Goal: Check status: Check status

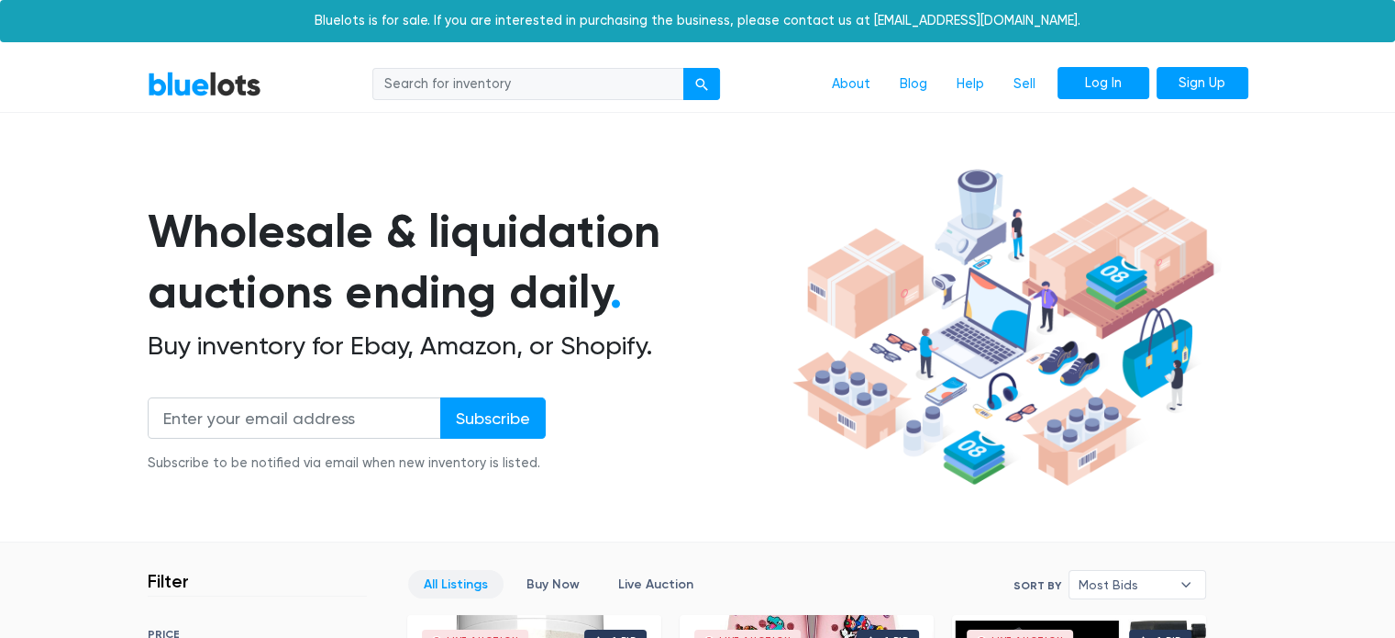
click at [1122, 75] on link "Log In" at bounding box center [1104, 83] width 92 height 33
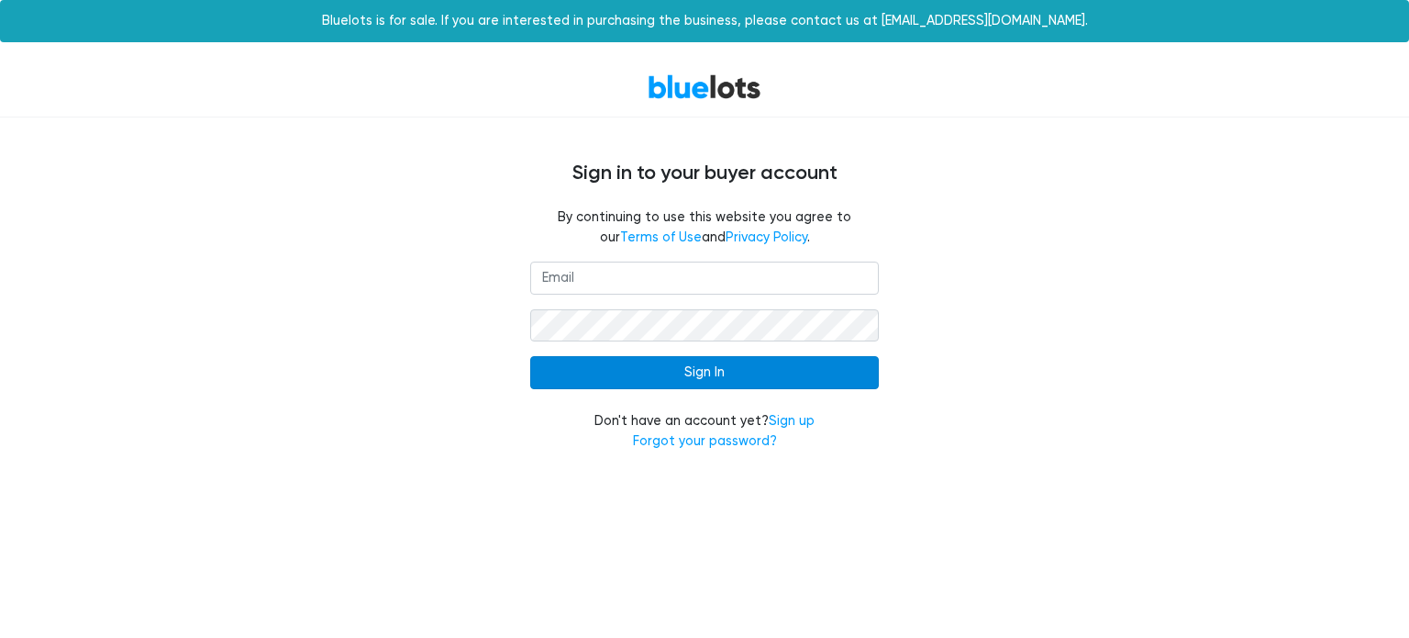
type input "[EMAIL_ADDRESS][DOMAIN_NAME]"
click at [612, 381] on input "Sign In" at bounding box center [704, 372] width 349 height 33
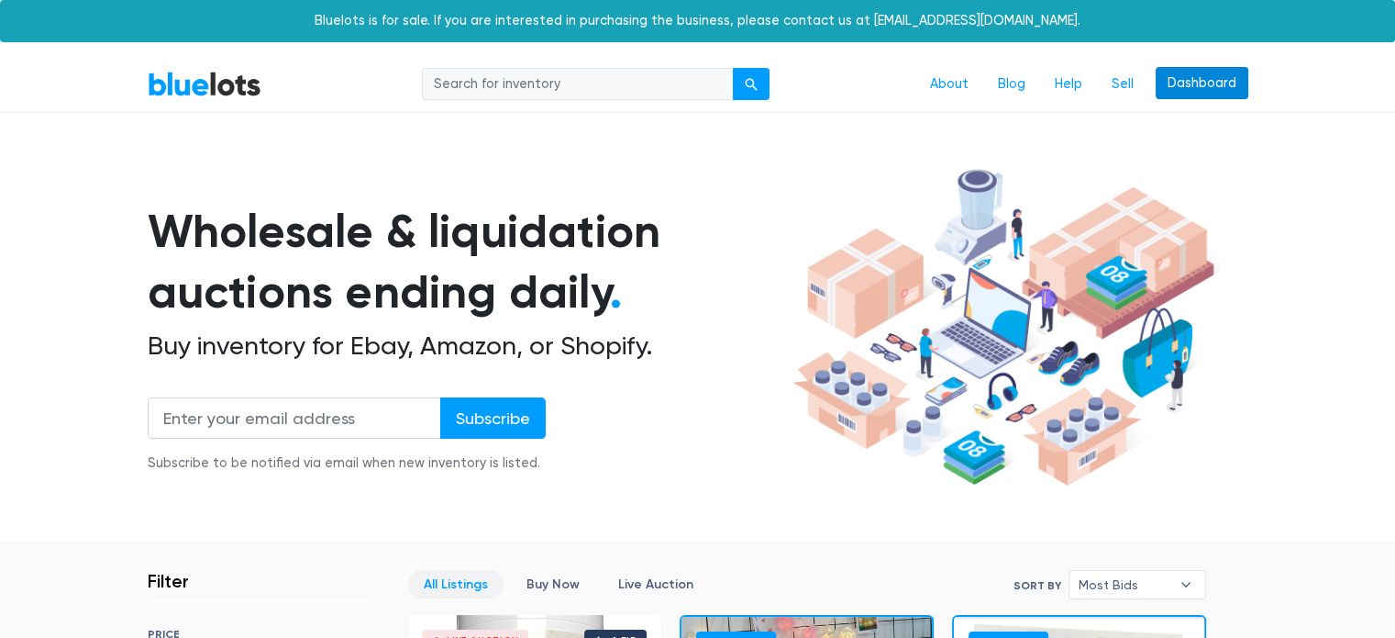
click at [1215, 83] on link "Dashboard" at bounding box center [1202, 83] width 93 height 33
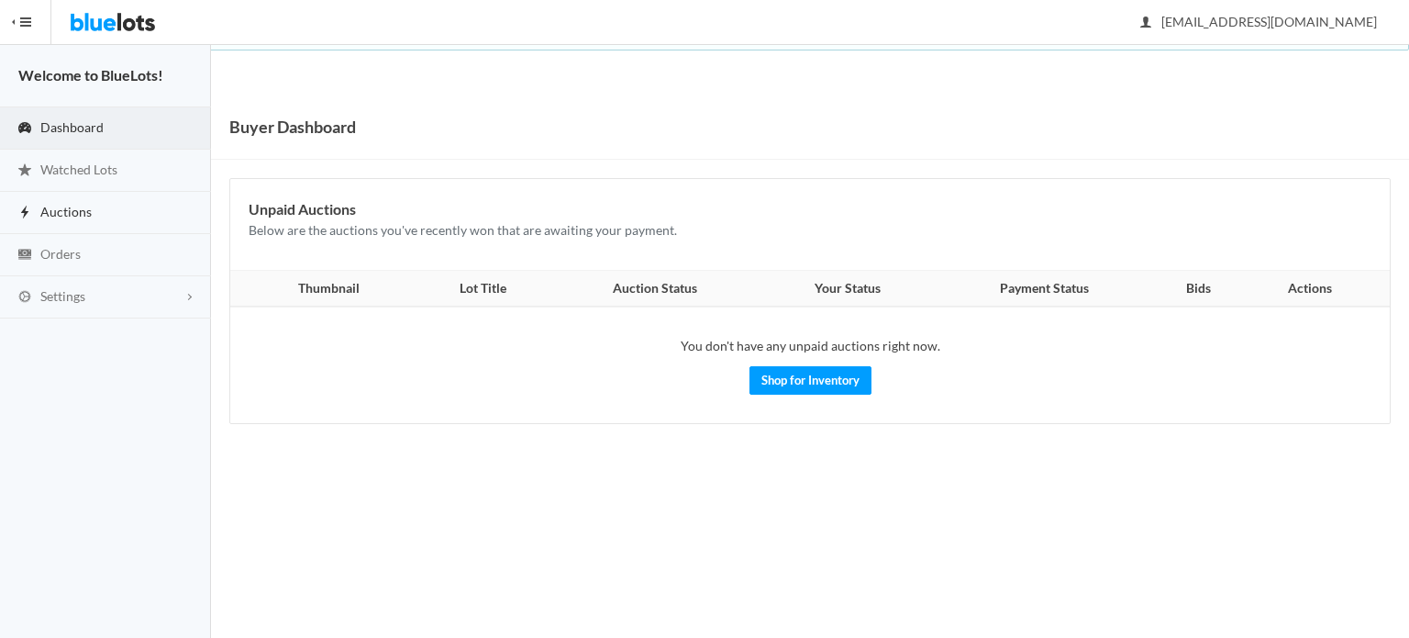
click at [103, 217] on link "Auctions" at bounding box center [105, 213] width 211 height 42
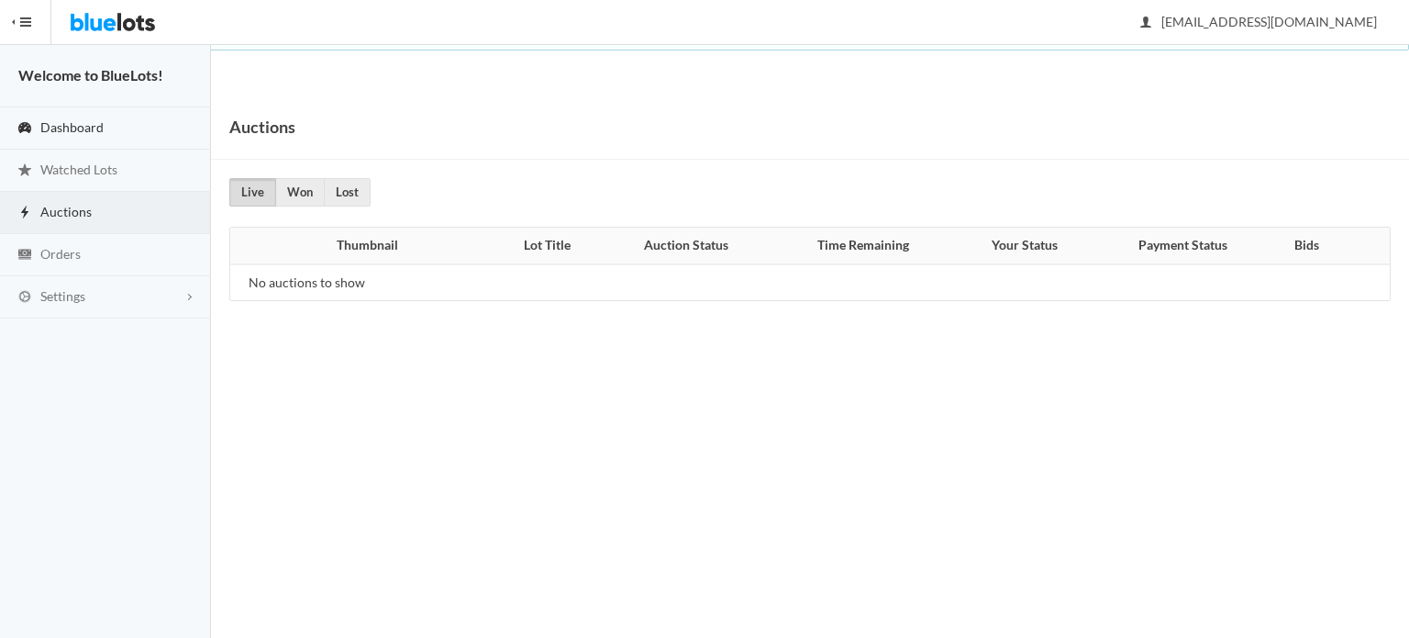
click at [88, 124] on span "Dashboard" at bounding box center [71, 127] width 63 height 16
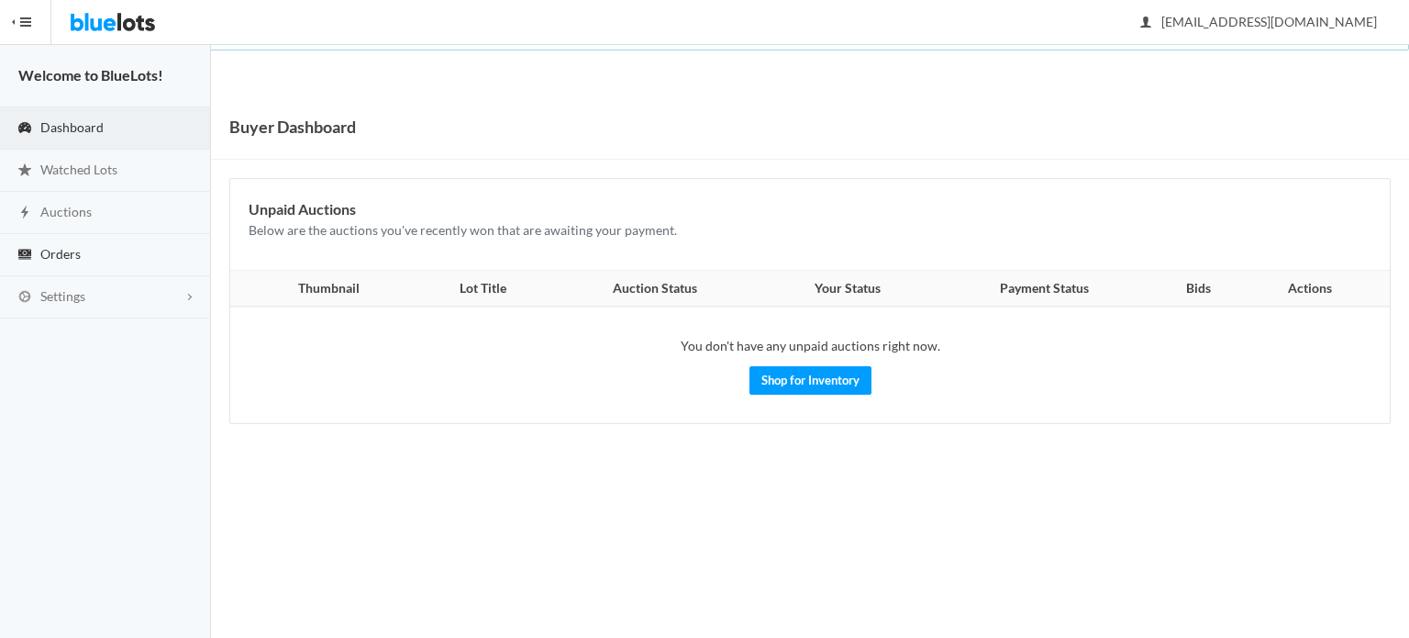
click at [43, 261] on link "Orders" at bounding box center [105, 255] width 211 height 42
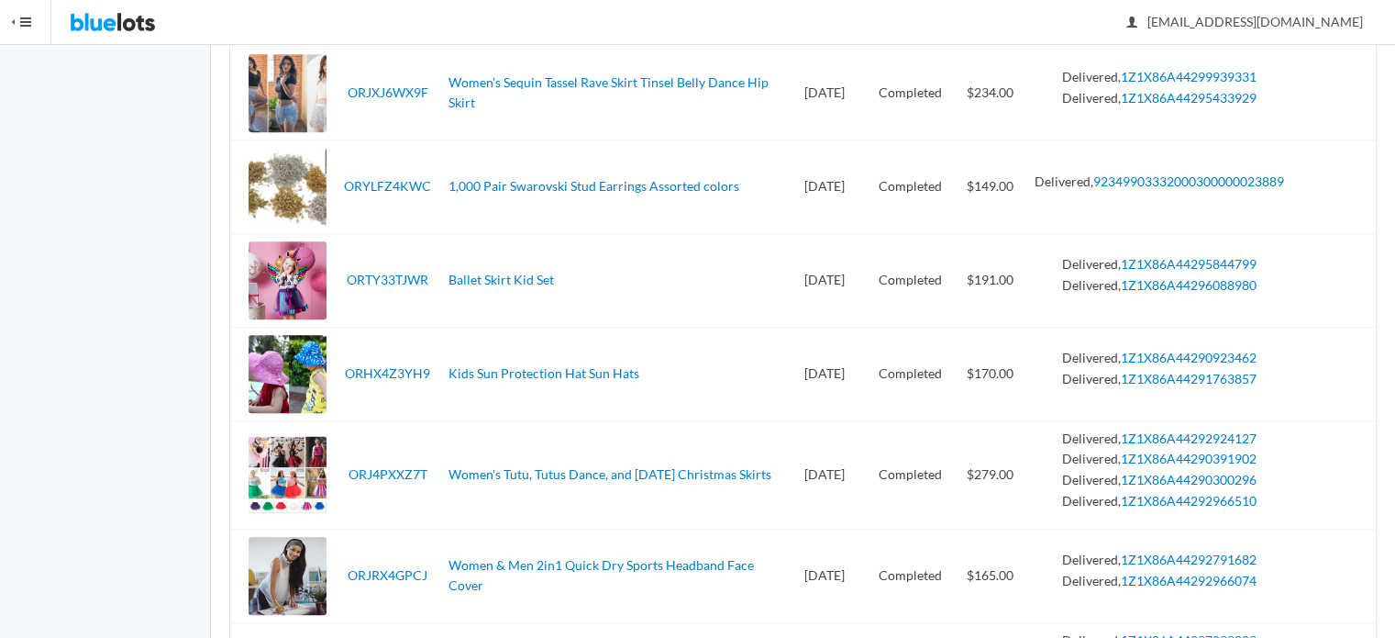
scroll to position [1193, 0]
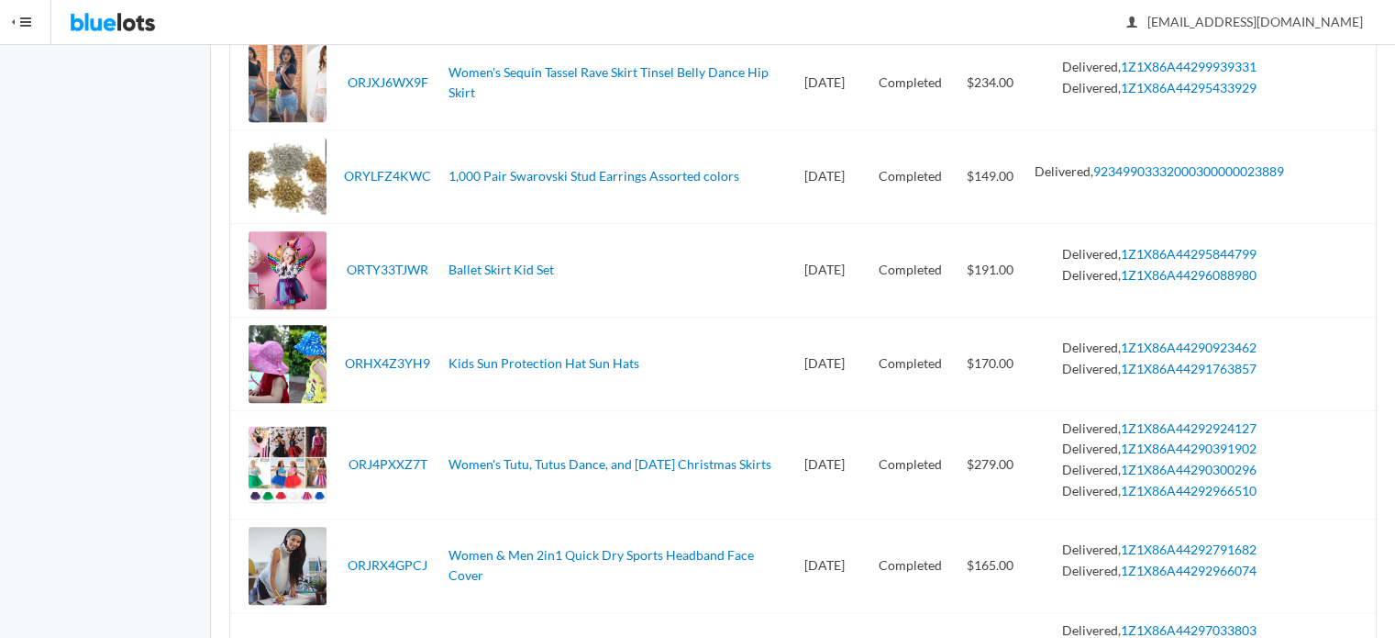
click at [261, 263] on div at bounding box center [288, 270] width 78 height 78
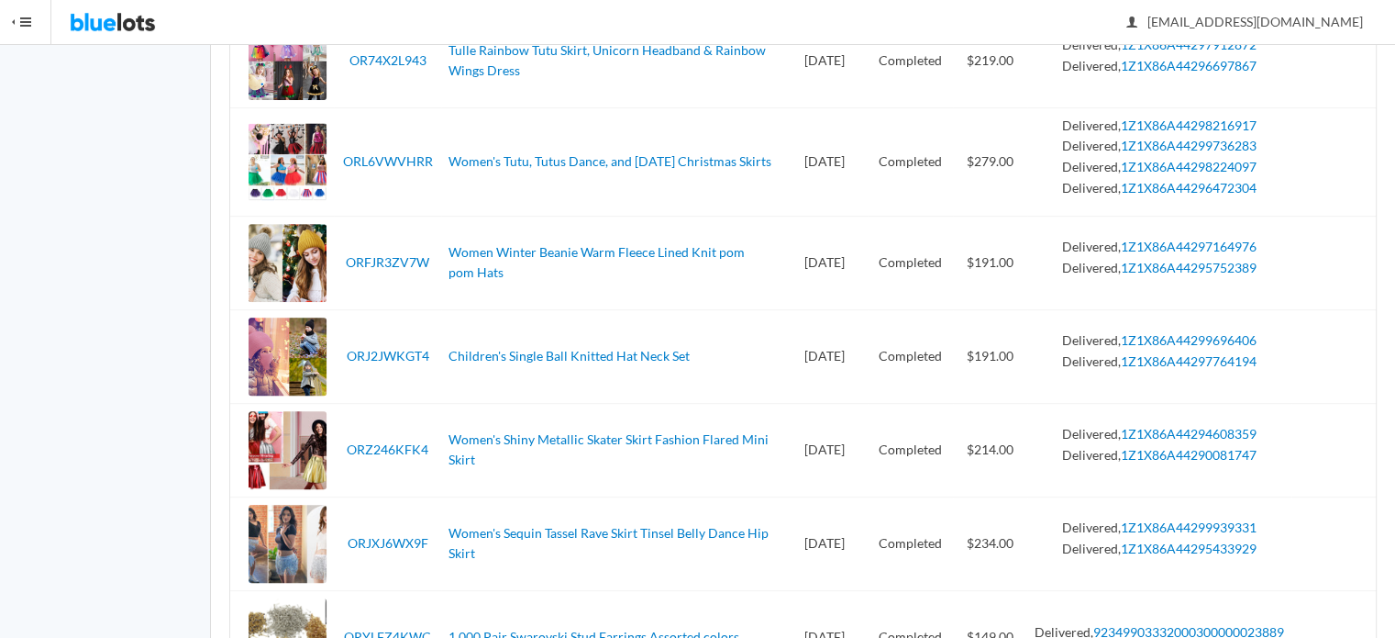
scroll to position [642, 0]
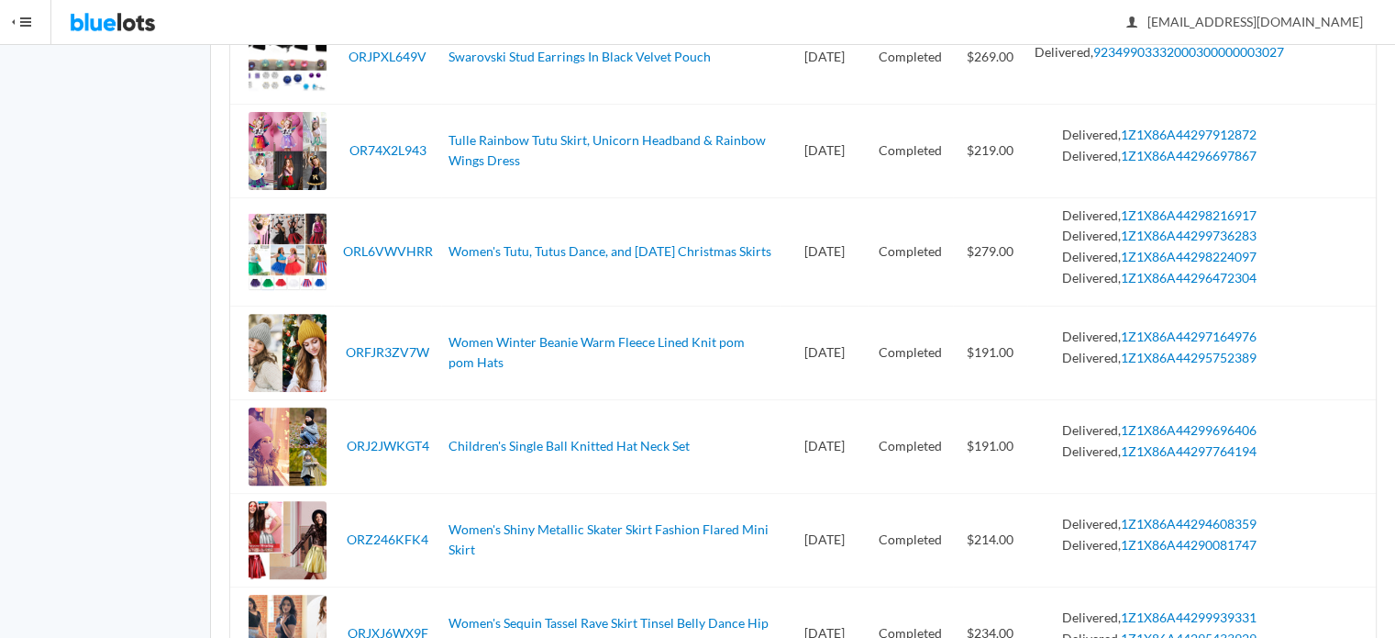
click at [293, 166] on div at bounding box center [288, 151] width 78 height 78
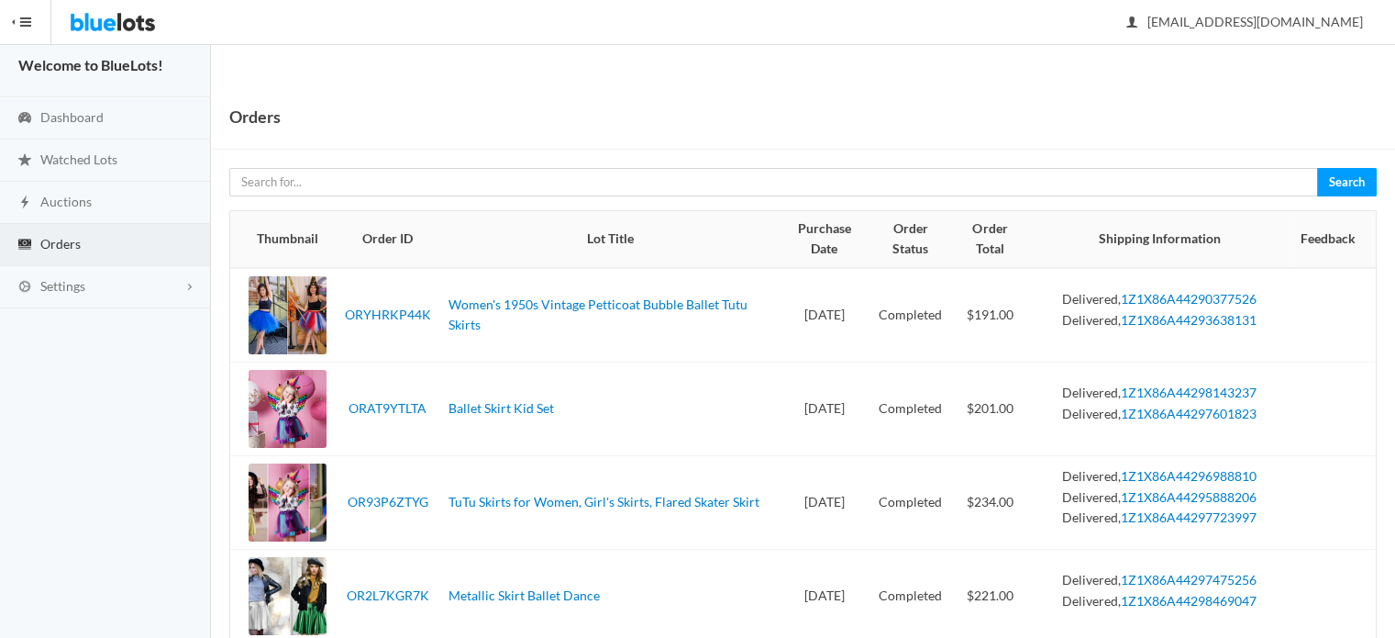
scroll to position [0, 0]
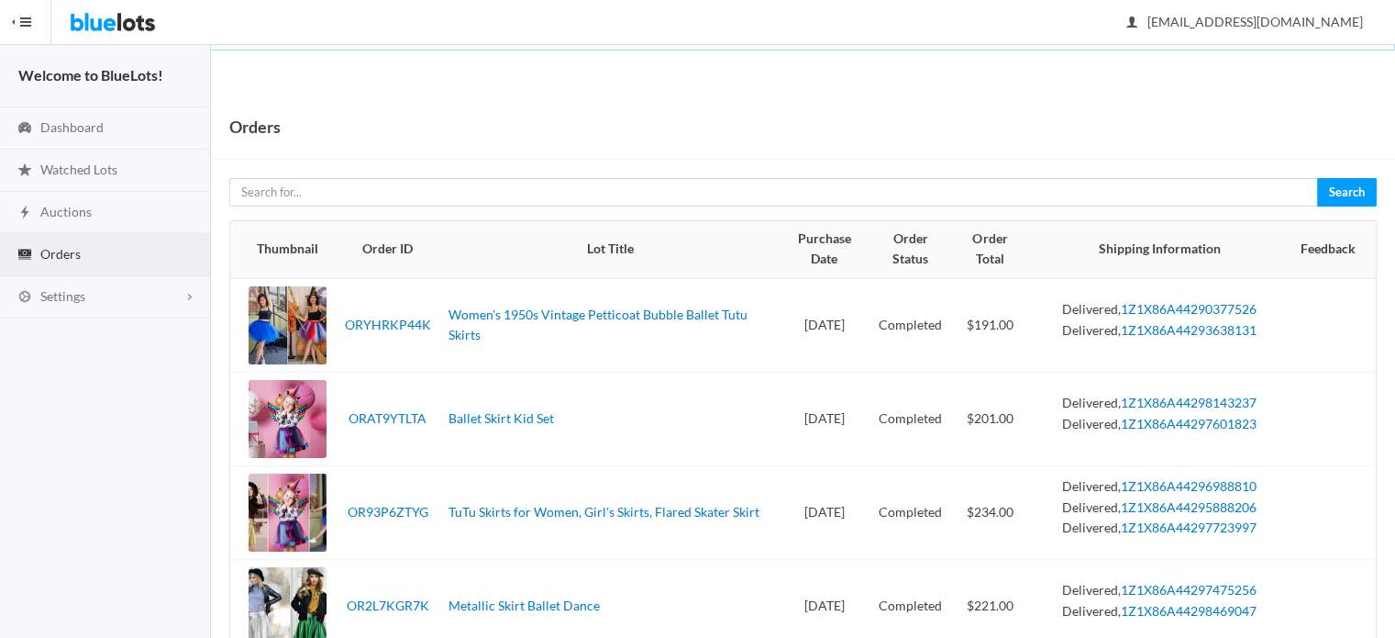
click at [316, 413] on div at bounding box center [288, 419] width 78 height 78
click at [450, 504] on link "TuTu Skirts for Women, Girl's Skirts, Flared Skater Skirt" at bounding box center [604, 512] width 311 height 16
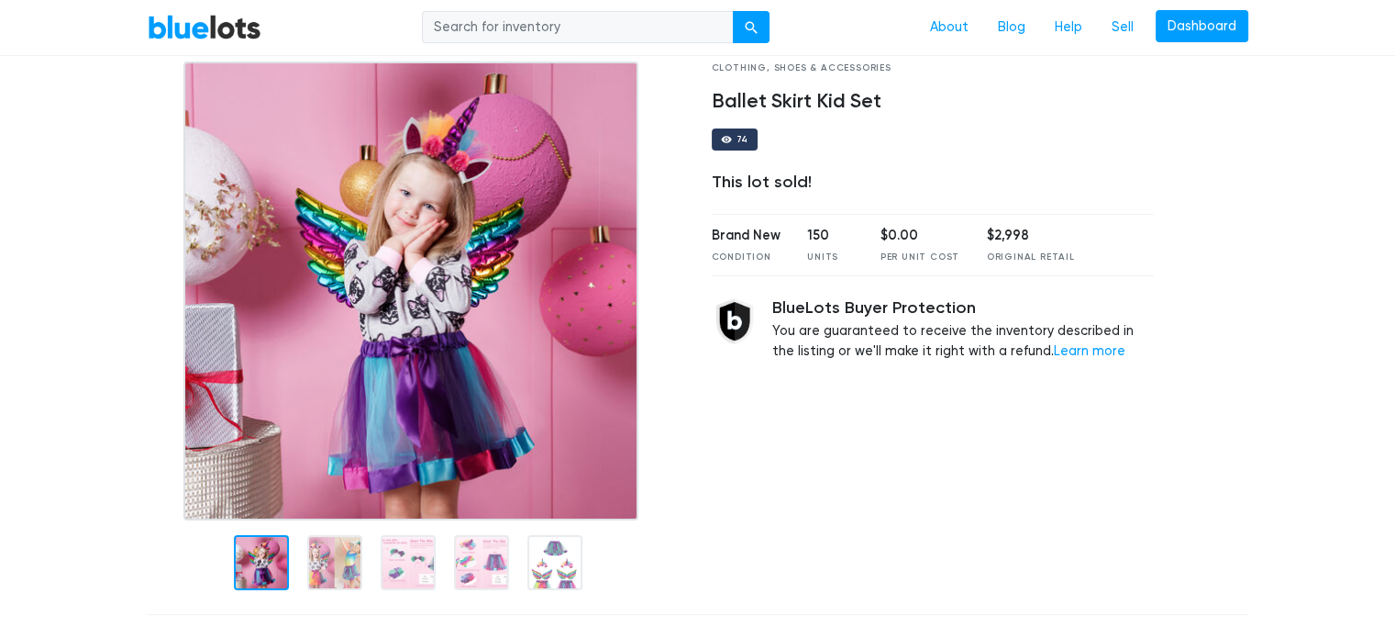
scroll to position [92, 0]
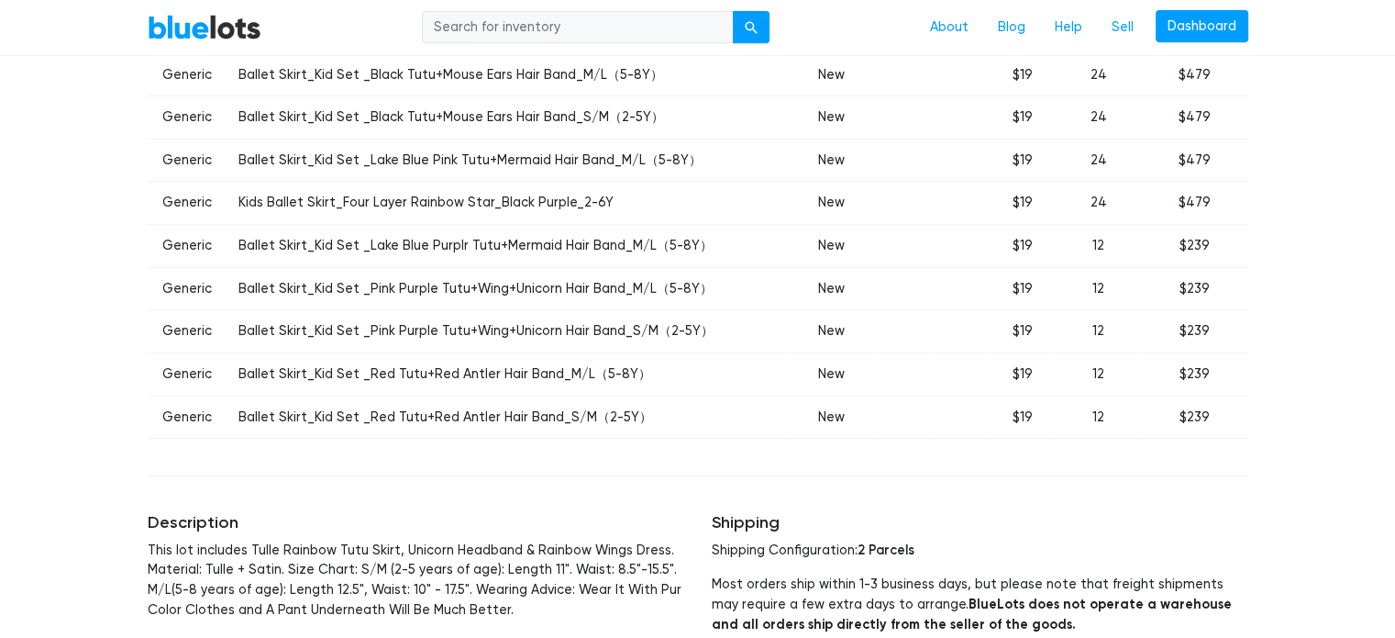
scroll to position [642, 0]
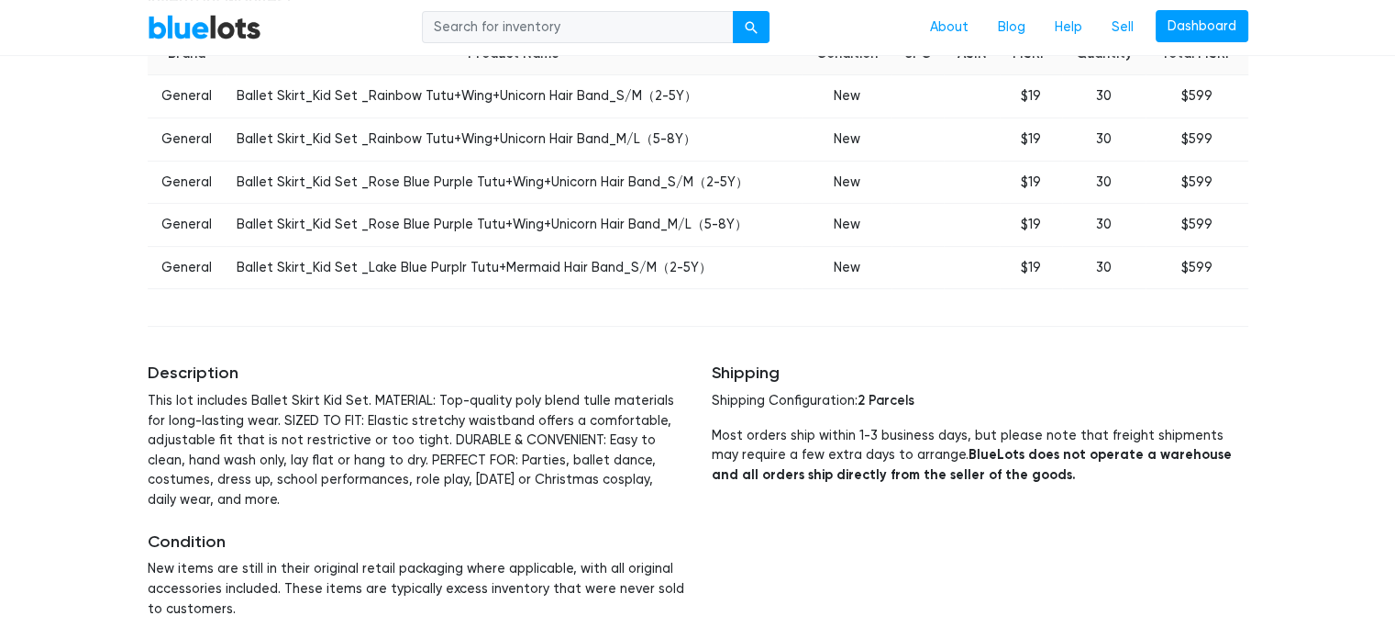
scroll to position [642, 0]
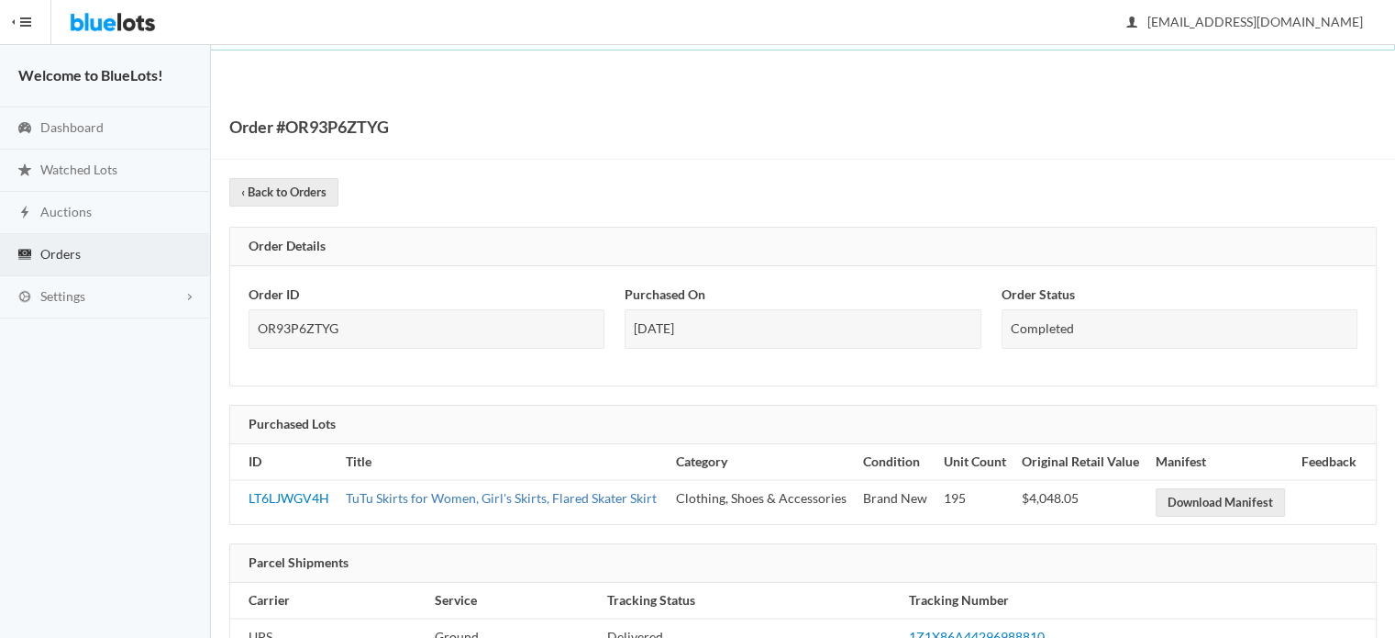
click at [457, 495] on link "TuTu Skirts for Women, Girl's Skirts, Flared Skater Skirt" at bounding box center [501, 498] width 311 height 16
click at [311, 193] on link "‹ Back to Orders" at bounding box center [283, 192] width 109 height 28
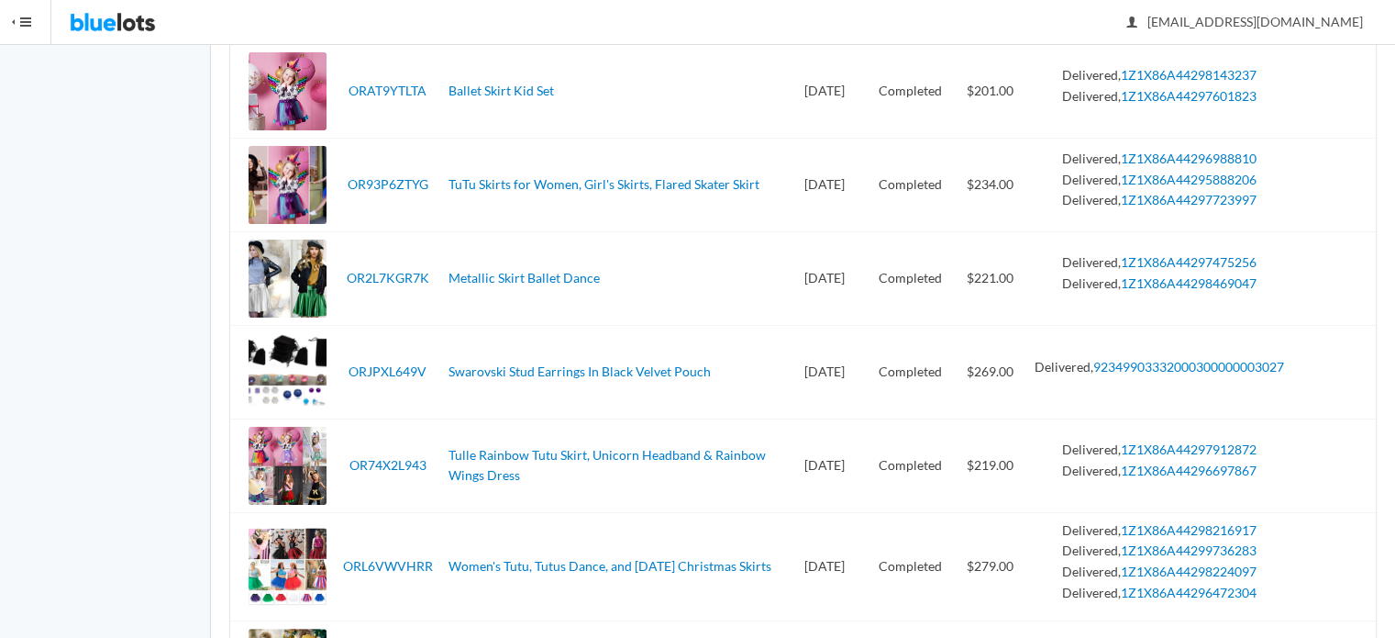
scroll to position [367, 0]
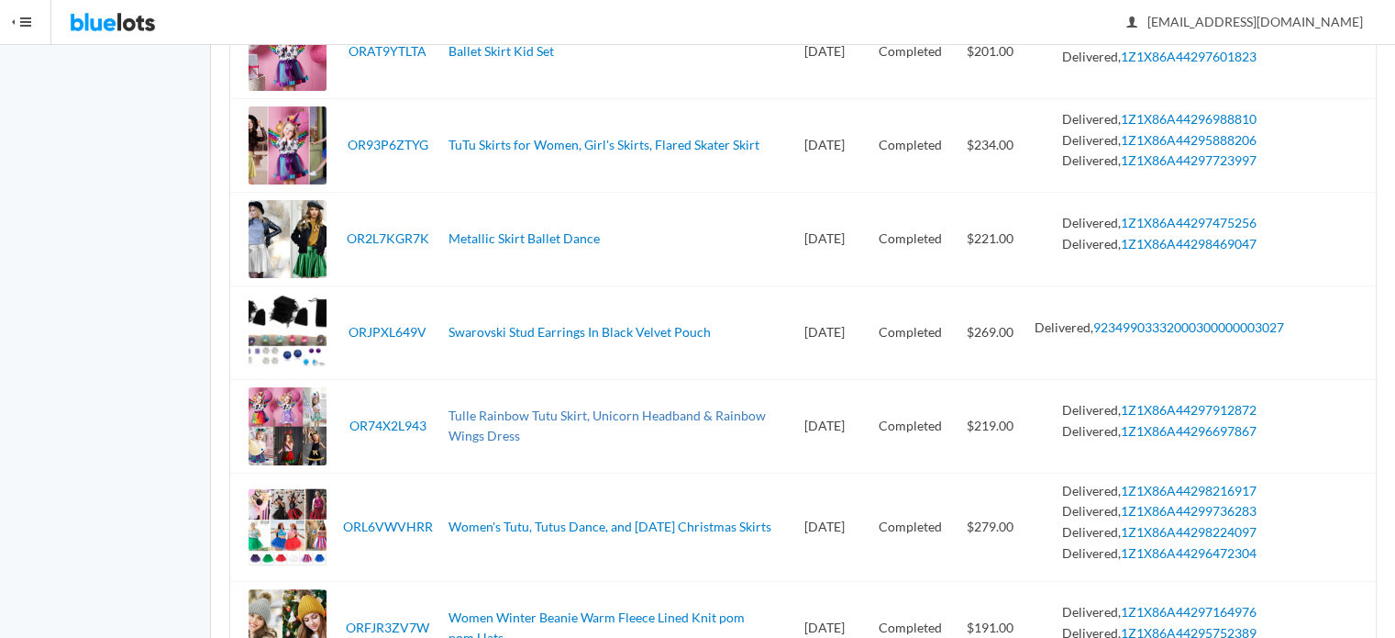
click at [476, 408] on link "Tulle Rainbow Tutu Skirt, Unicorn Headband & Rainbow Wings Dress" at bounding box center [607, 425] width 317 height 37
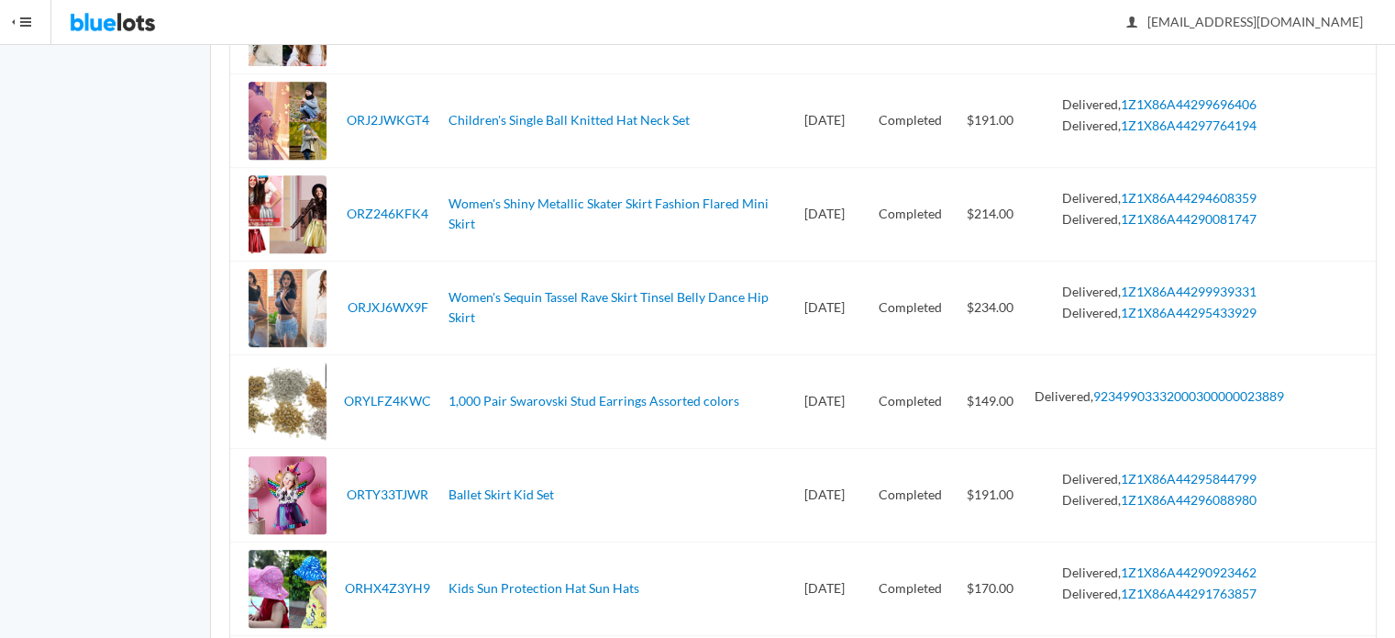
scroll to position [1101, 0]
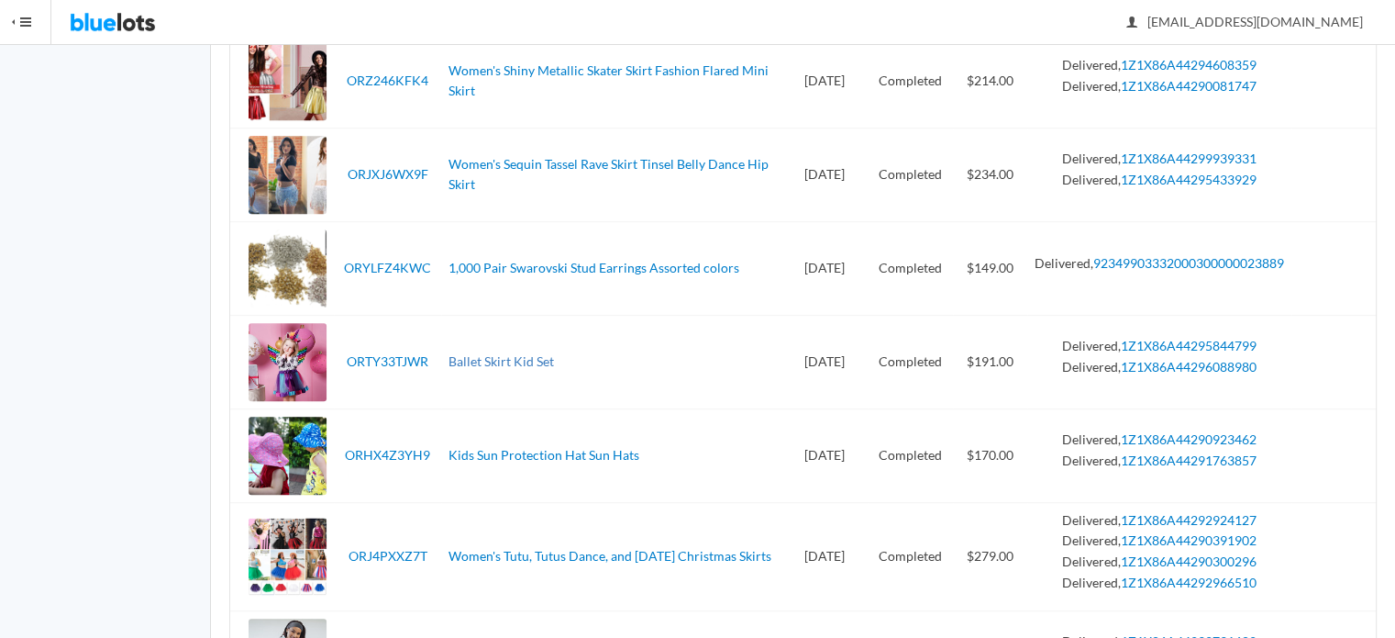
click at [495, 359] on link "Ballet Skirt Kid Set" at bounding box center [502, 361] width 106 height 16
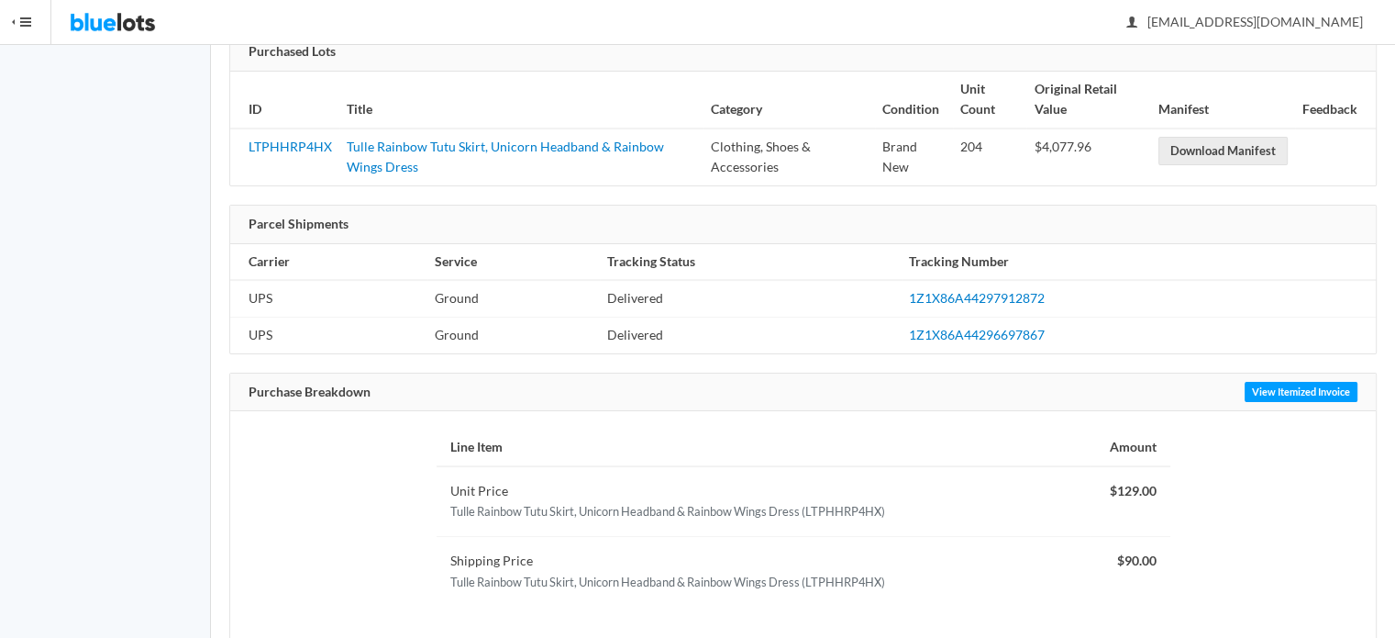
scroll to position [272, 0]
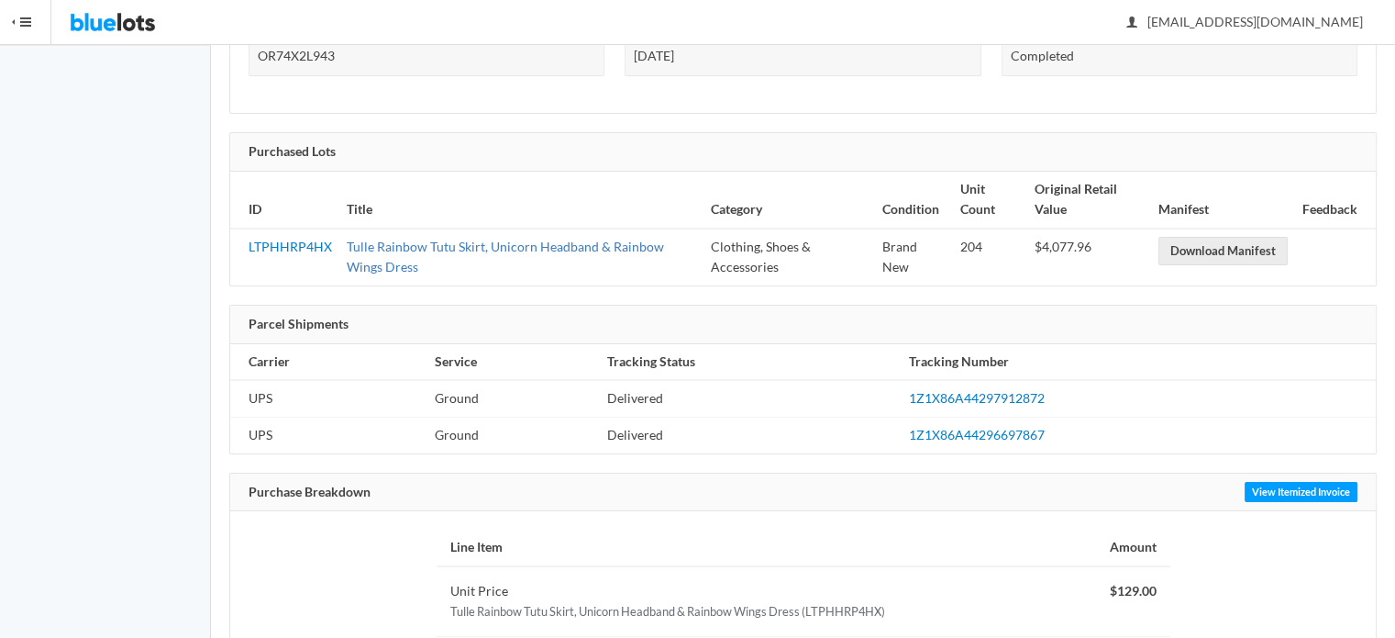
click at [493, 246] on link "Tulle Rainbow Tutu Skirt, Unicorn Headband & Rainbow Wings Dress" at bounding box center [505, 257] width 317 height 37
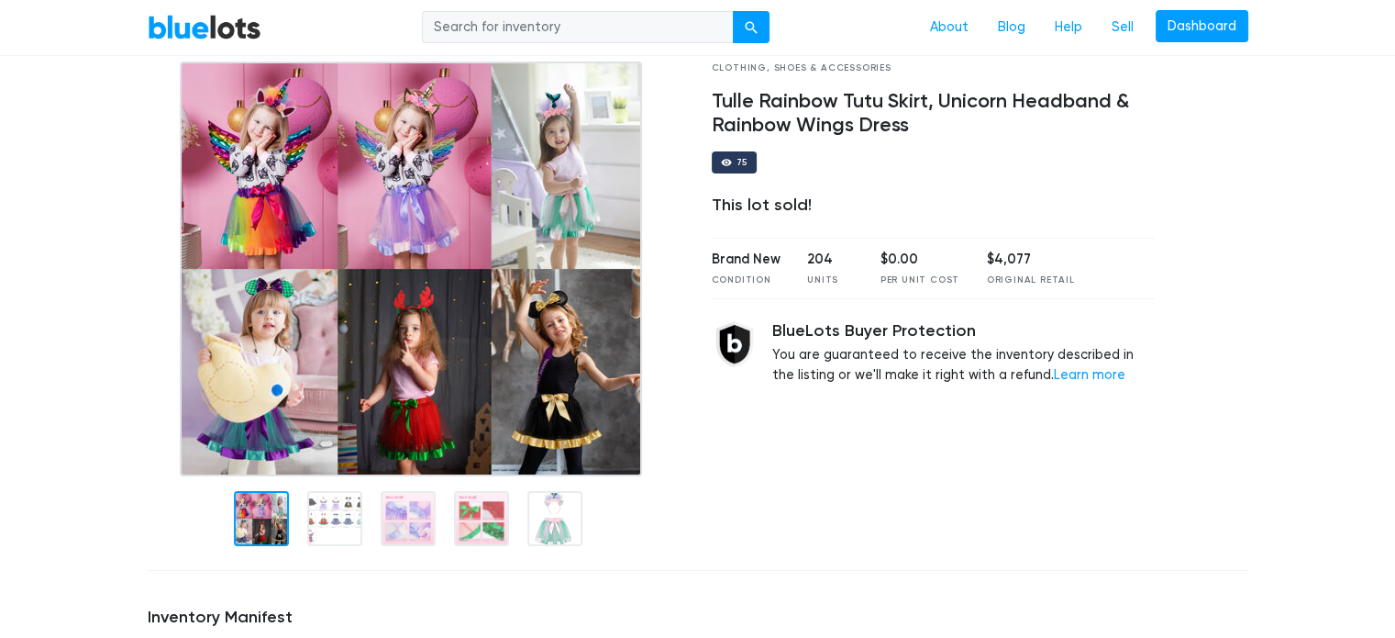
scroll to position [275, 0]
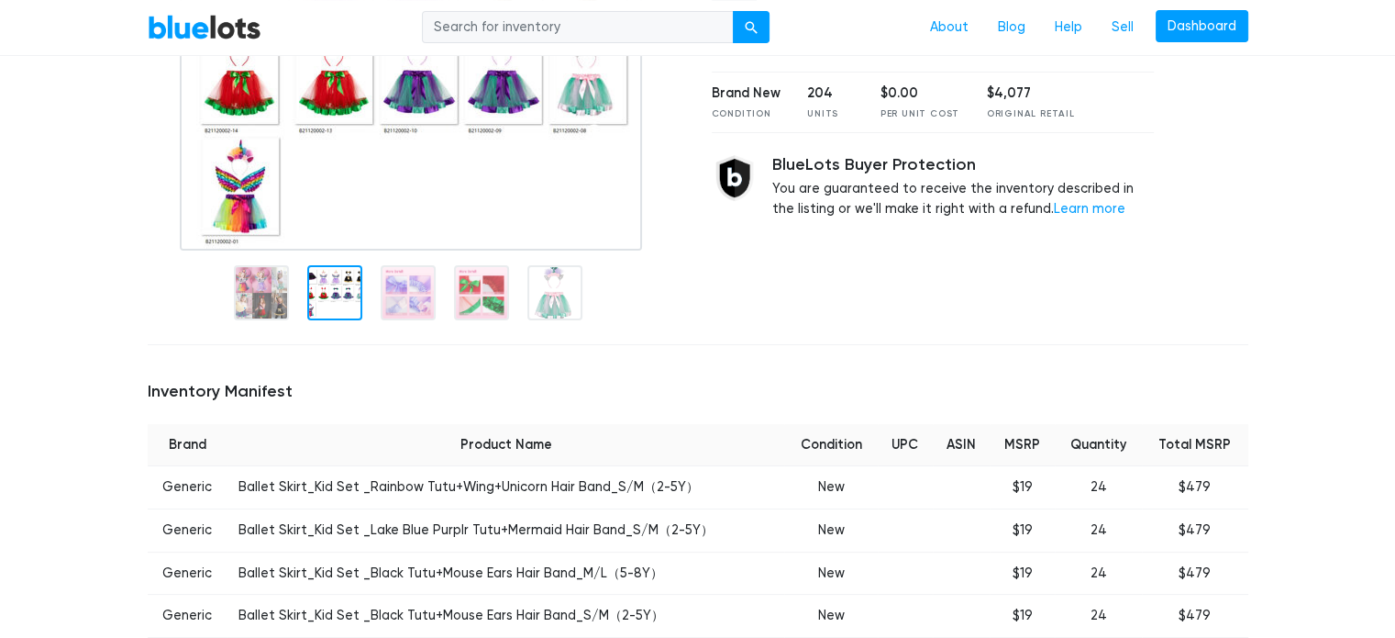
click at [350, 303] on div at bounding box center [334, 292] width 55 height 55
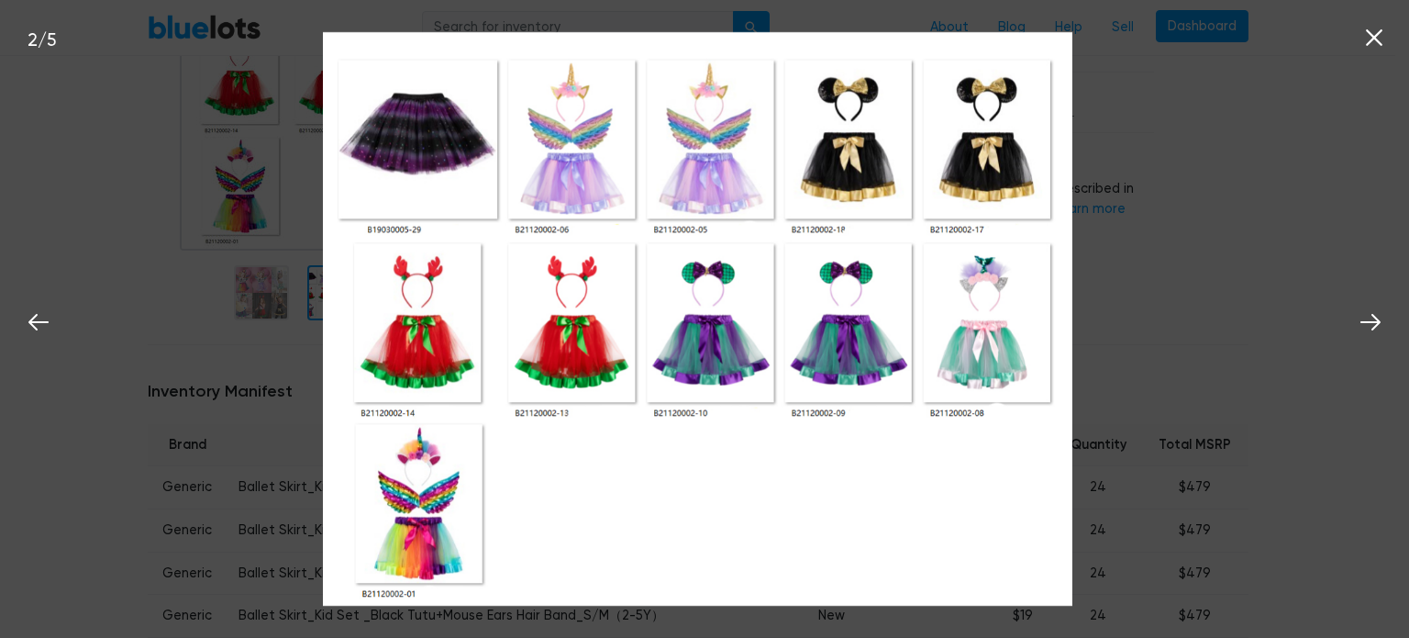
click at [1381, 47] on icon at bounding box center [1375, 38] width 28 height 28
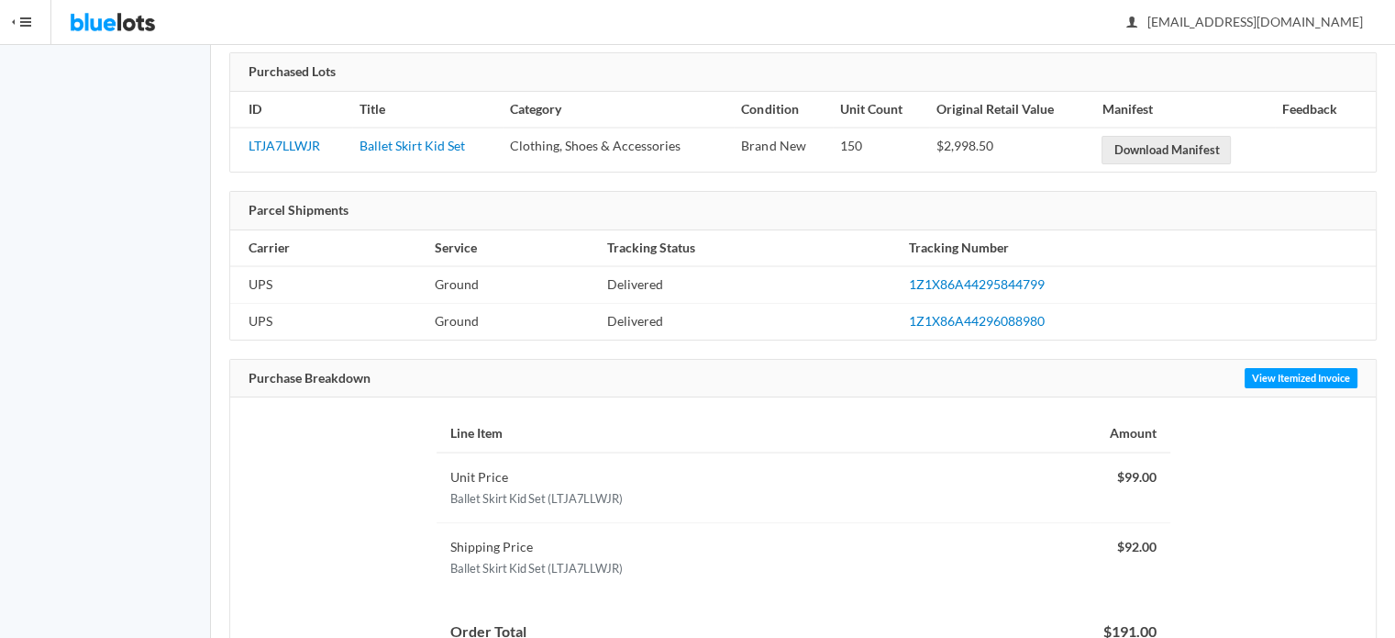
scroll to position [147, 0]
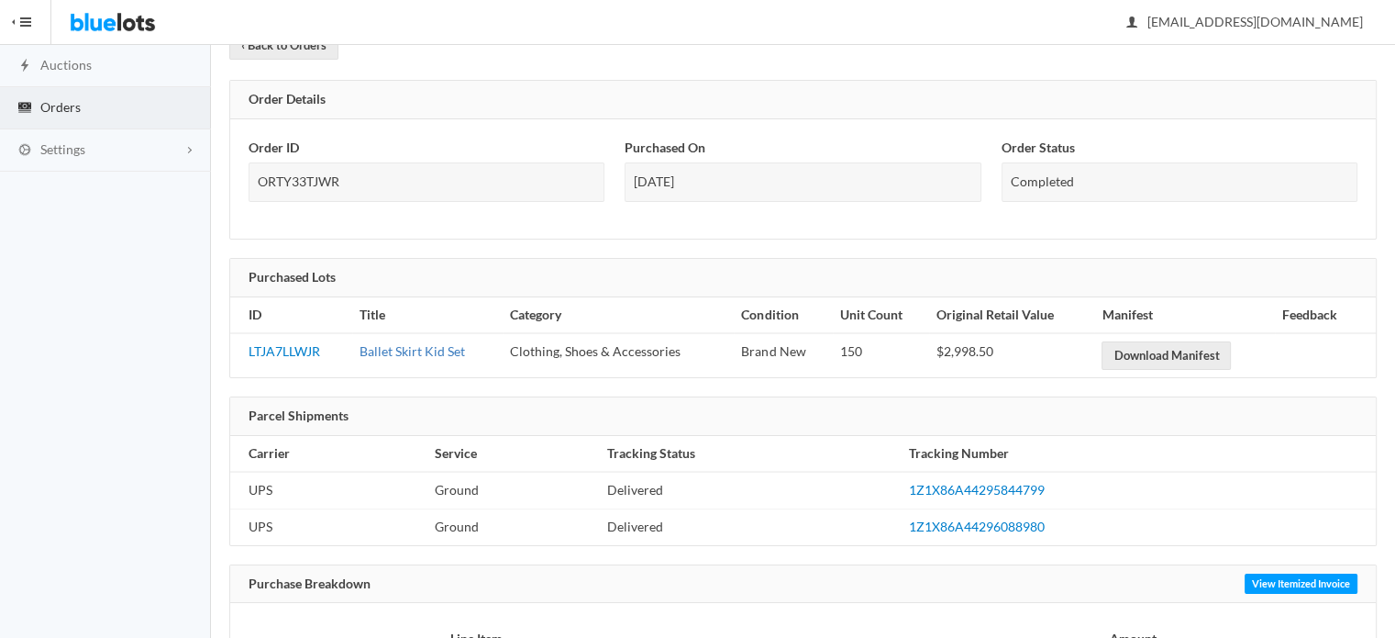
click at [399, 355] on link "Ballet Skirt Kid Set" at bounding box center [413, 351] width 106 height 16
click at [317, 54] on link "‹ Back to Orders" at bounding box center [283, 45] width 109 height 28
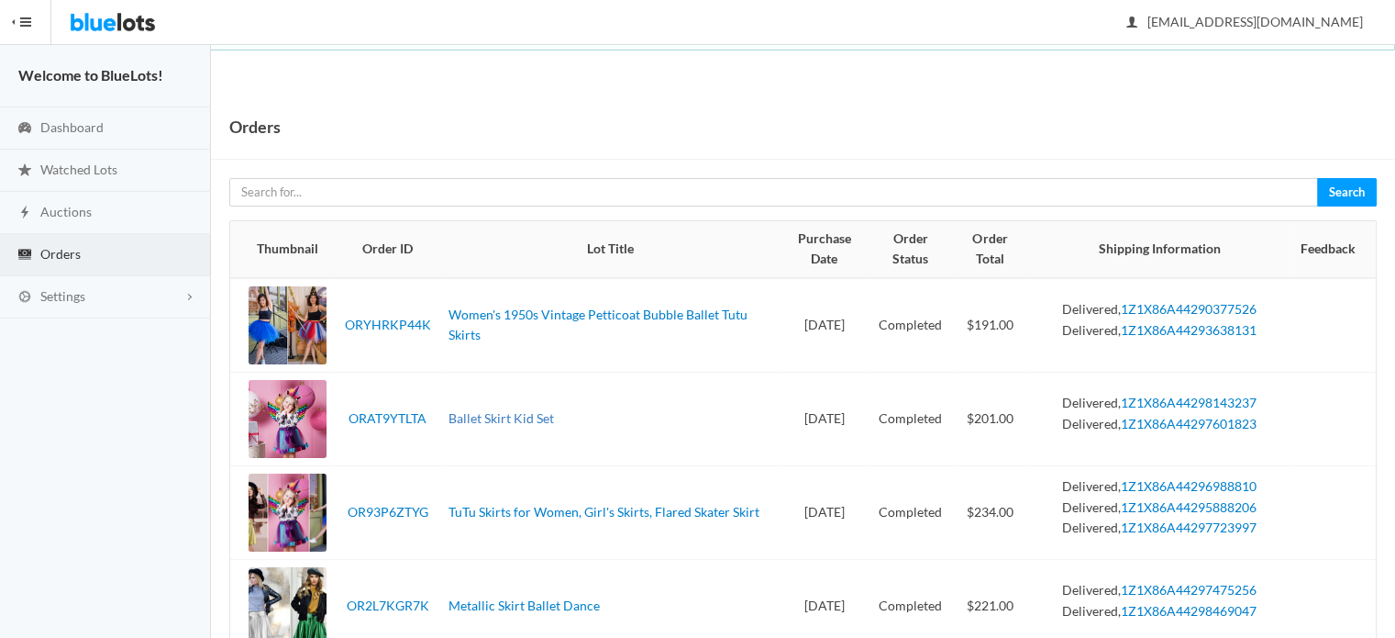
click at [510, 420] on link "Ballet Skirt Kid Set" at bounding box center [502, 418] width 106 height 16
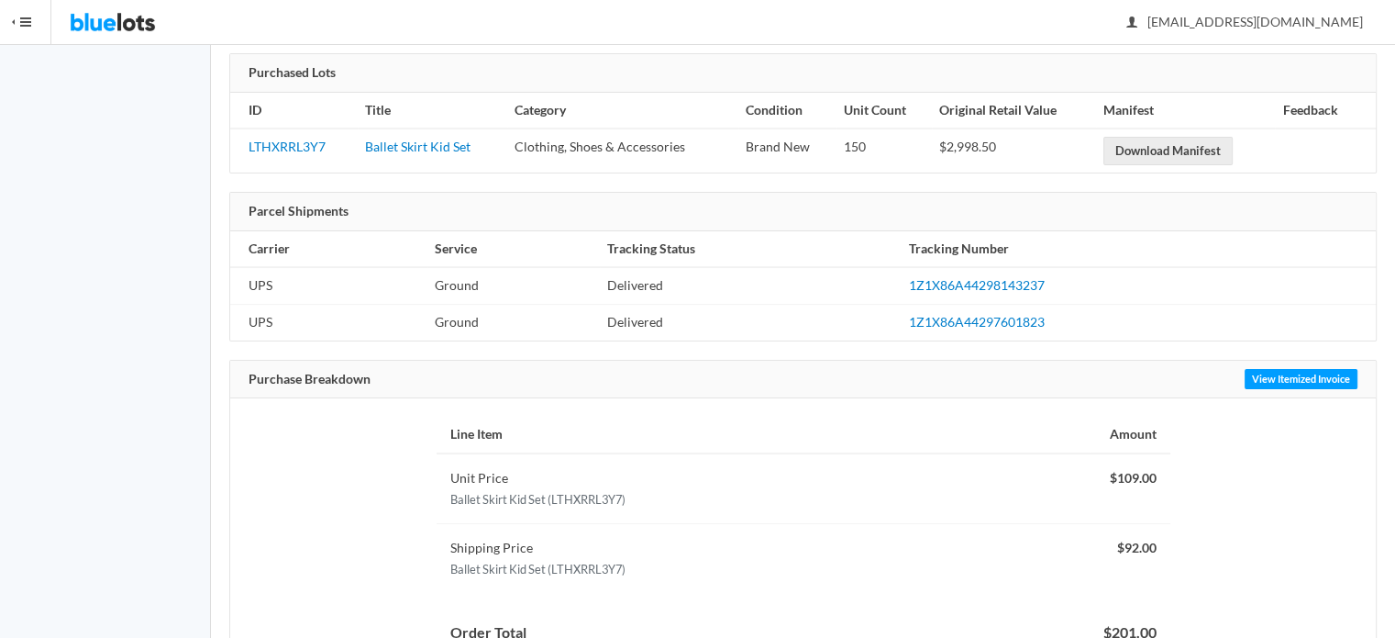
scroll to position [239, 0]
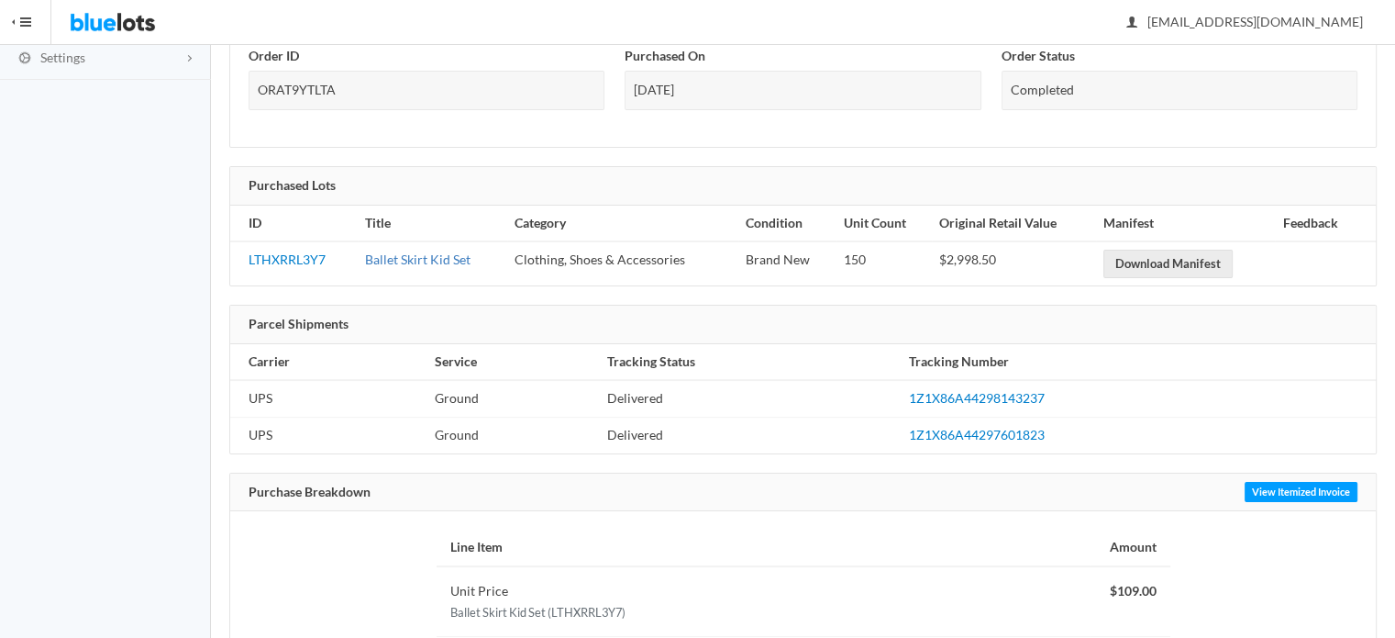
click at [395, 255] on link "Ballet Skirt Kid Set" at bounding box center [418, 259] width 106 height 16
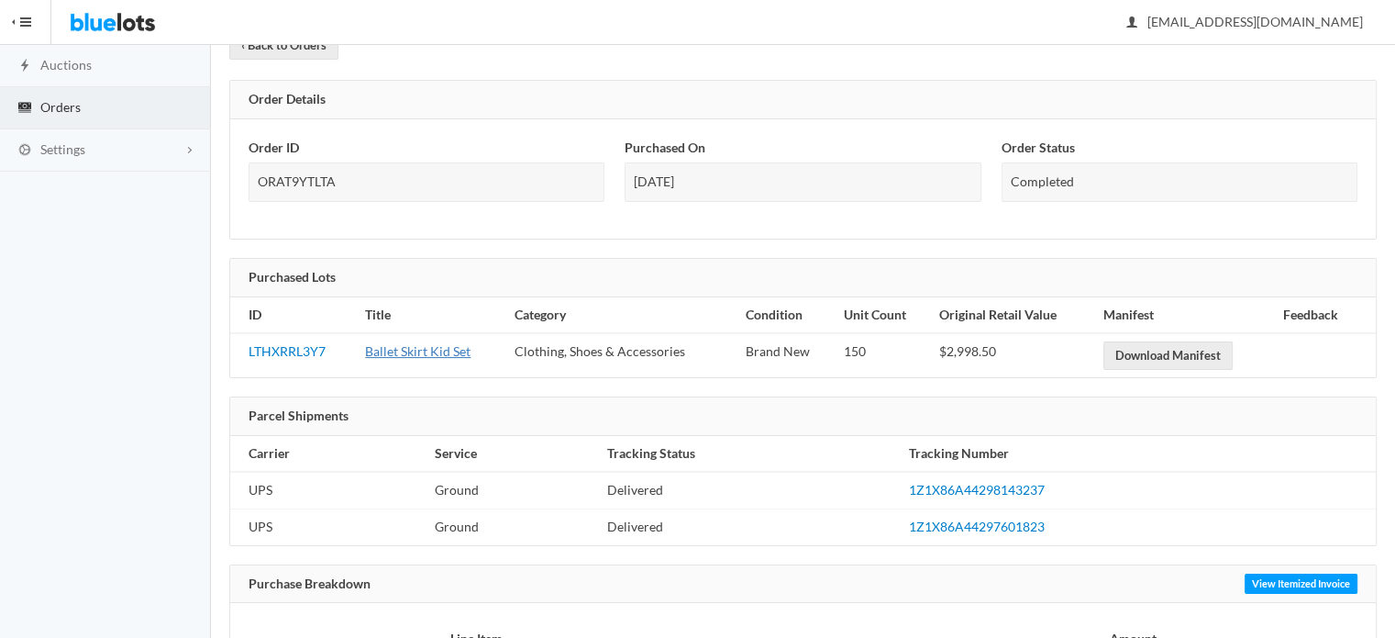
scroll to position [55, 0]
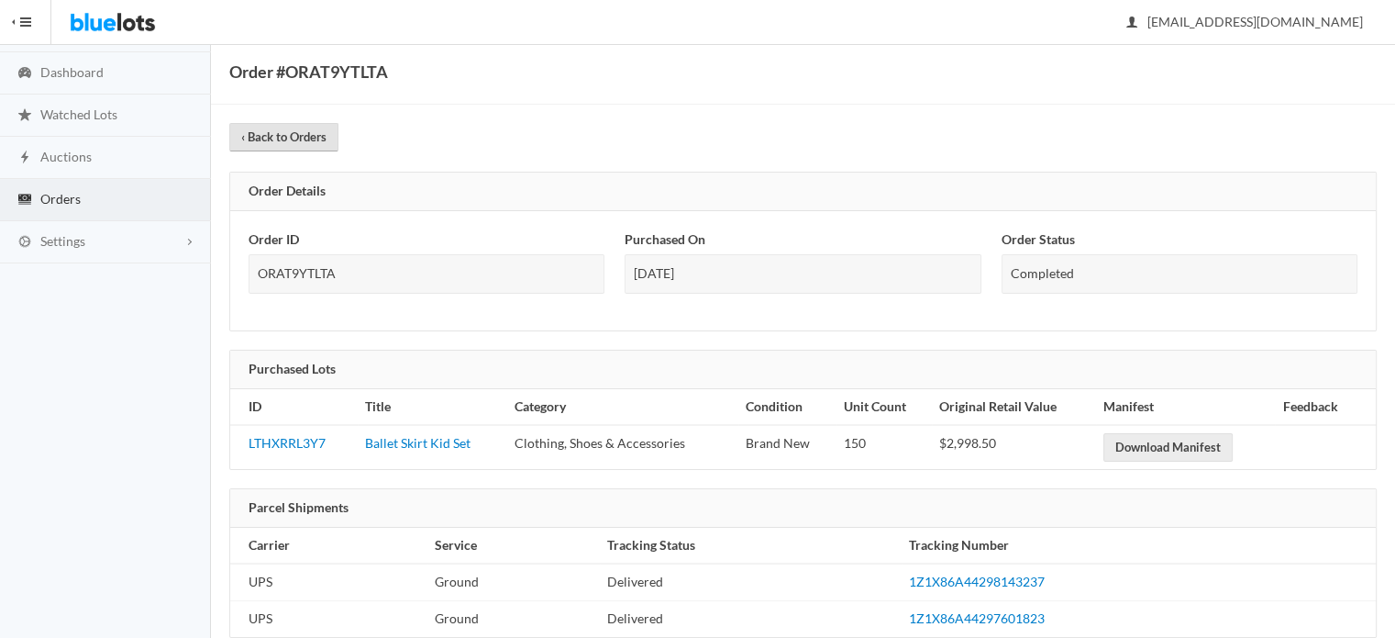
click at [250, 134] on link "‹ Back to Orders" at bounding box center [283, 137] width 109 height 28
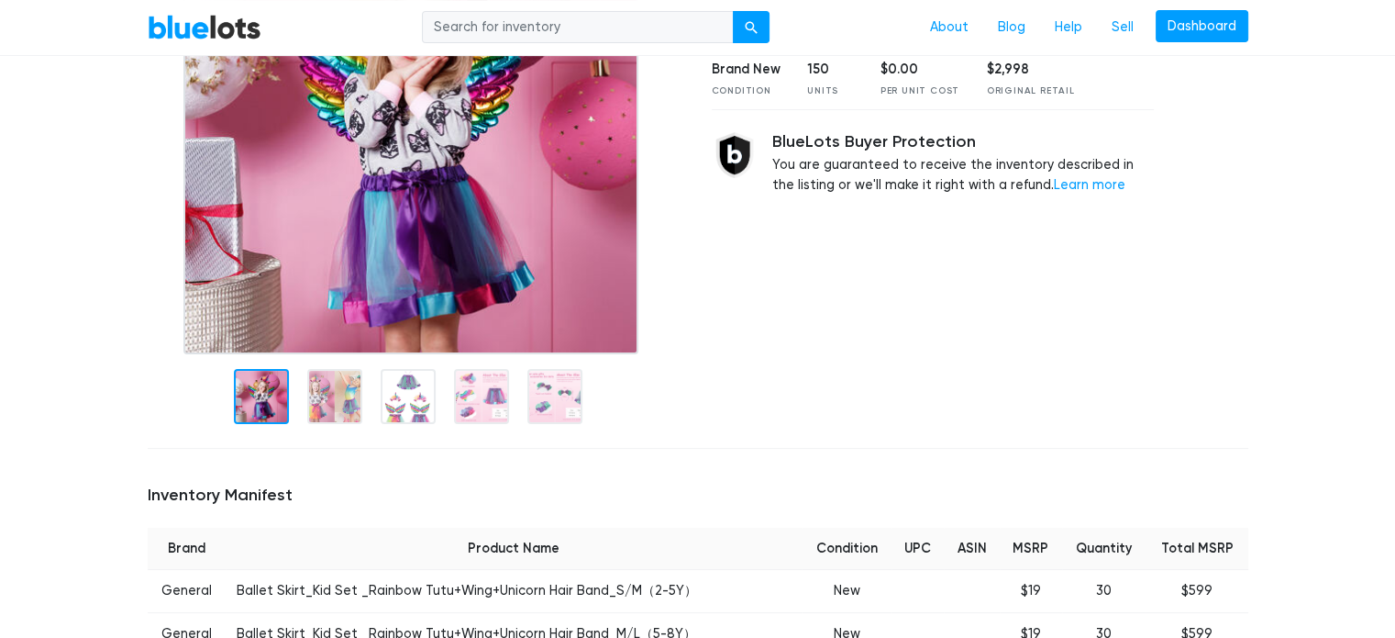
scroll to position [550, 0]
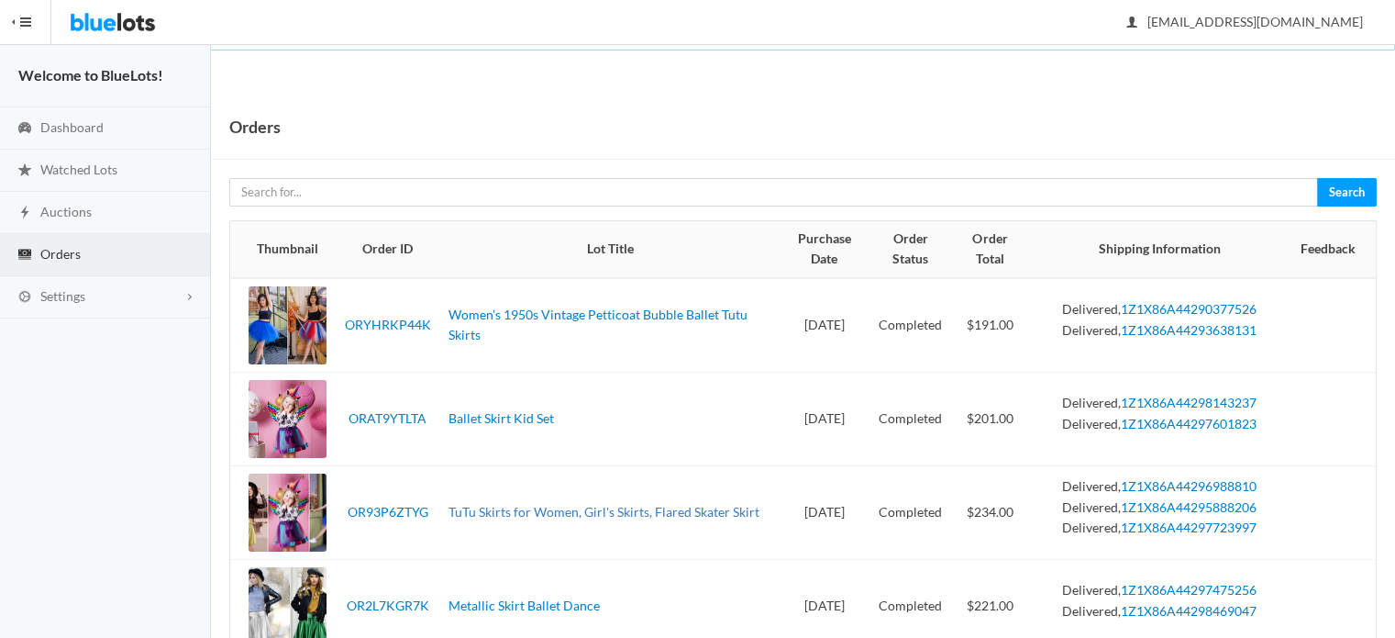
click at [495, 504] on link "TuTu Skirts for Women, Girl's Skirts, Flared Skater Skirt" at bounding box center [604, 512] width 311 height 16
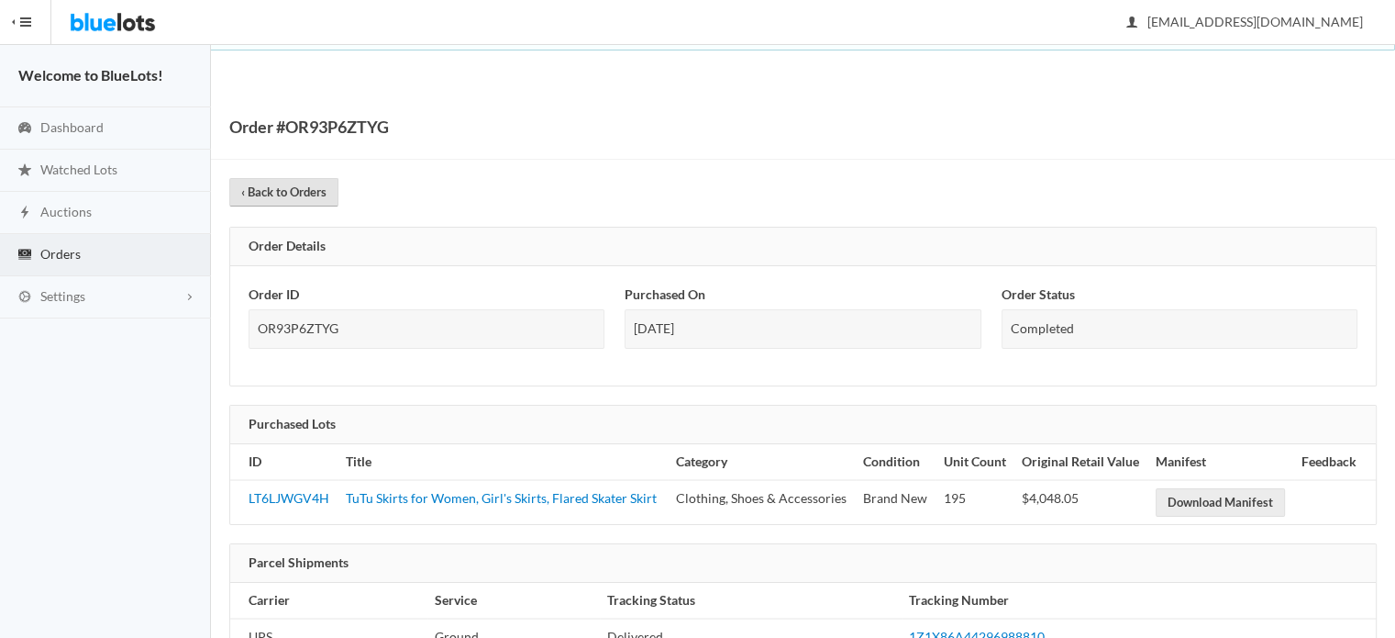
click at [261, 194] on link "‹ Back to Orders" at bounding box center [283, 192] width 109 height 28
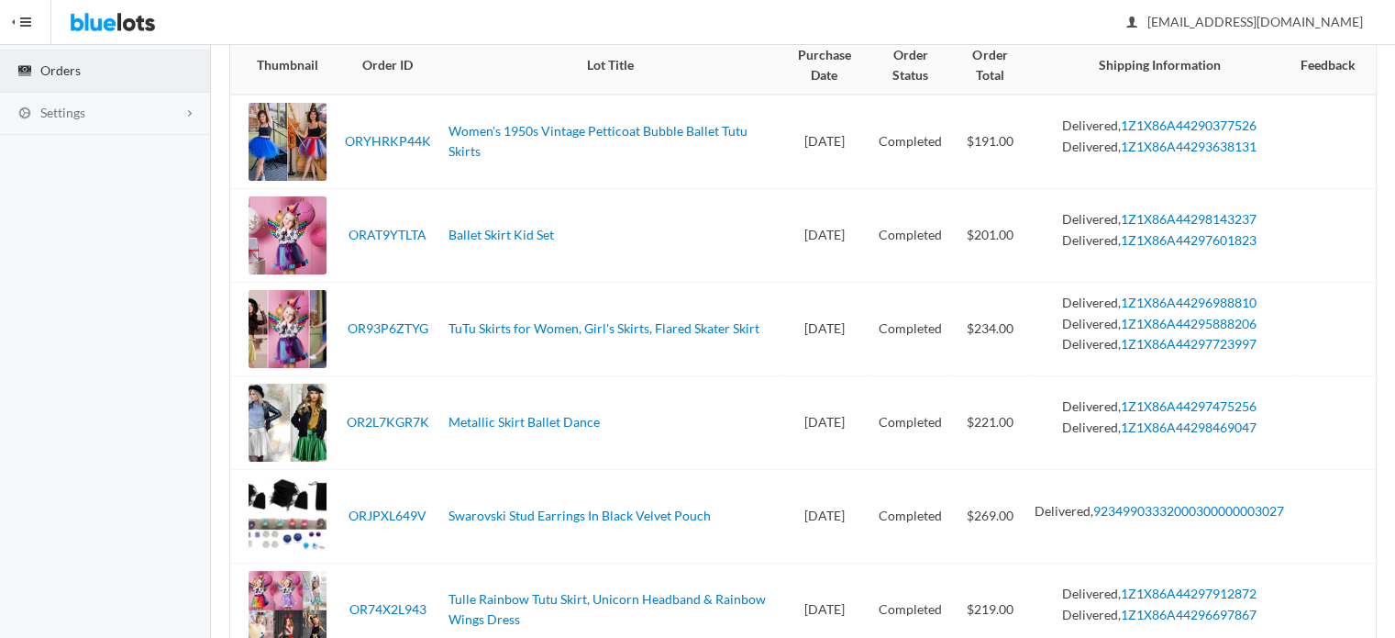
scroll to position [367, 0]
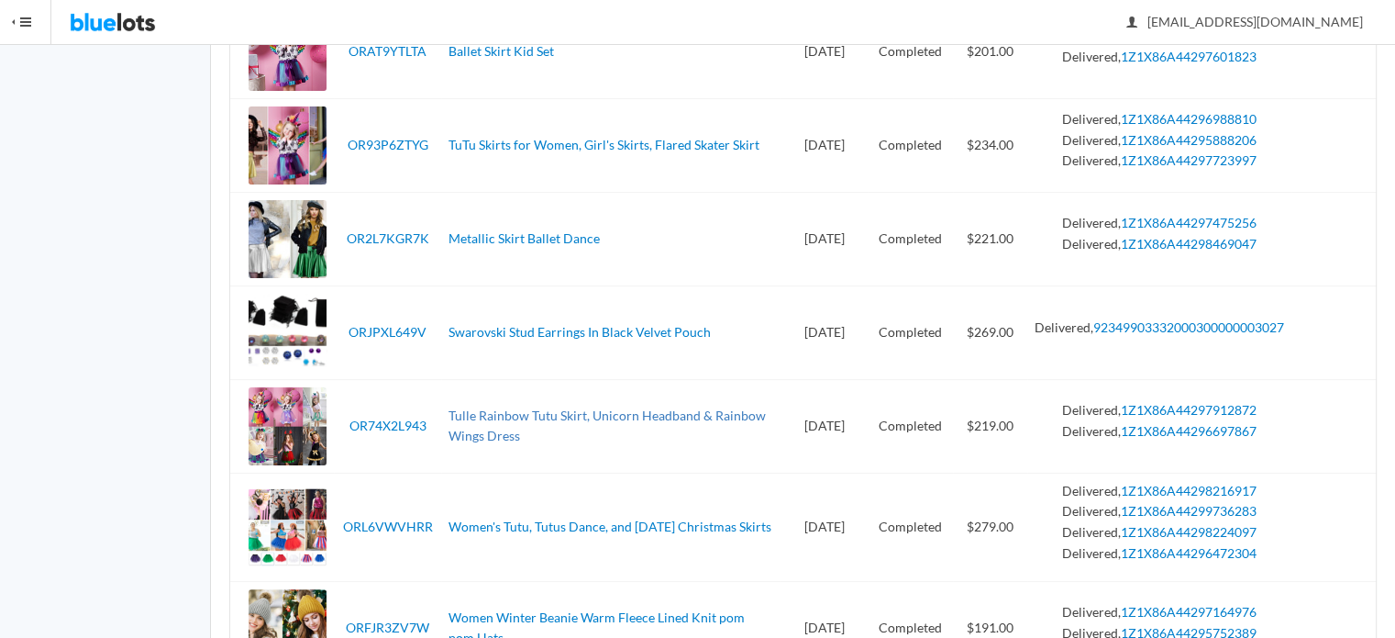
click at [514, 433] on link "Tulle Rainbow Tutu Skirt, Unicorn Headband & Rainbow Wings Dress" at bounding box center [607, 425] width 317 height 37
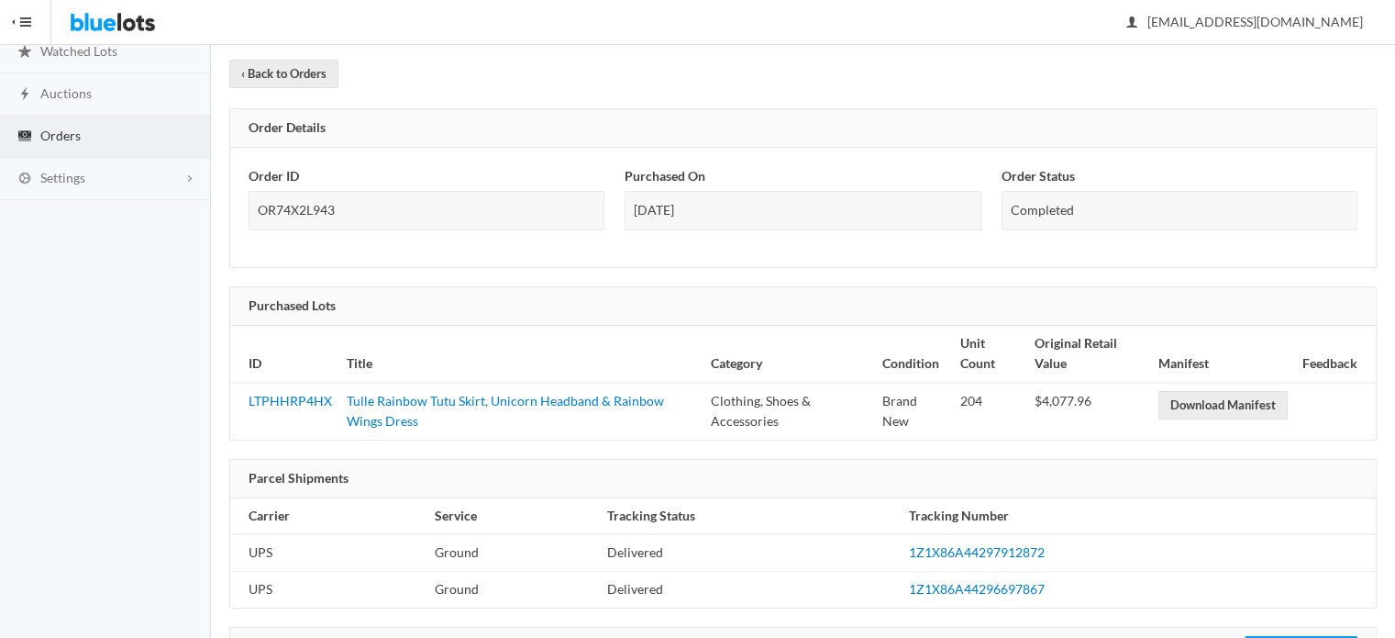
scroll to position [367, 0]
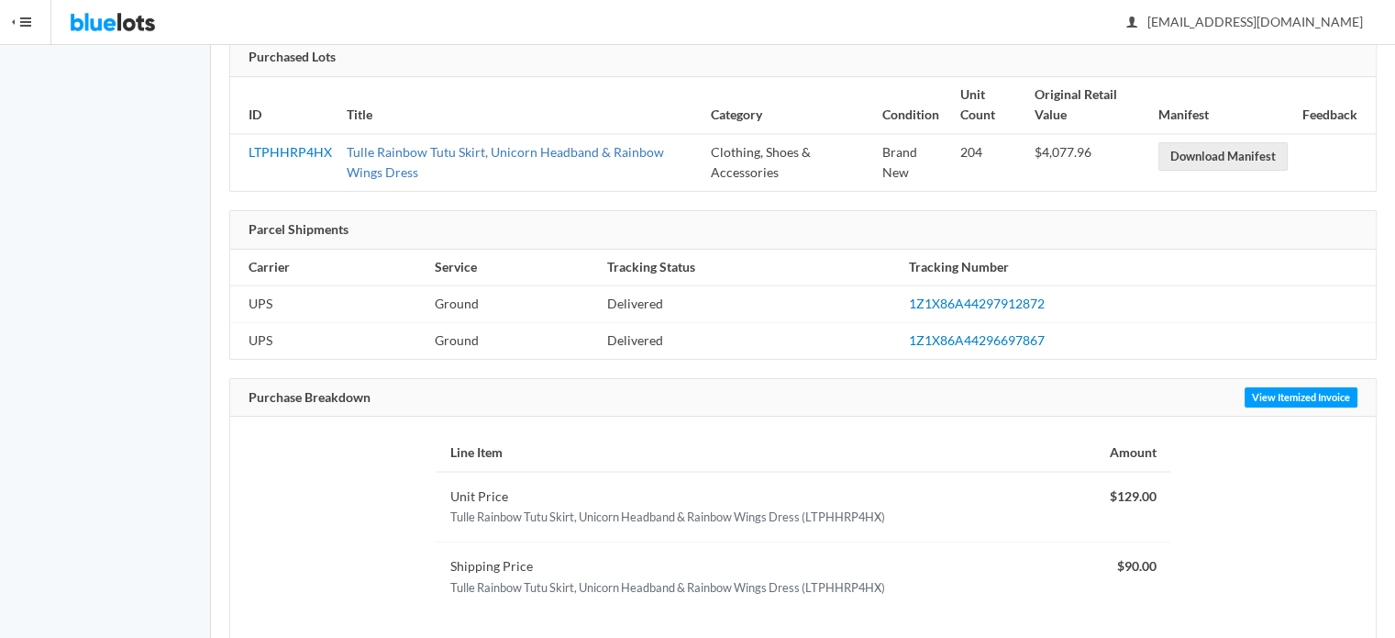
click at [422, 149] on link "Tulle Rainbow Tutu Skirt, Unicorn Headband & Rainbow Wings Dress" at bounding box center [505, 162] width 317 height 37
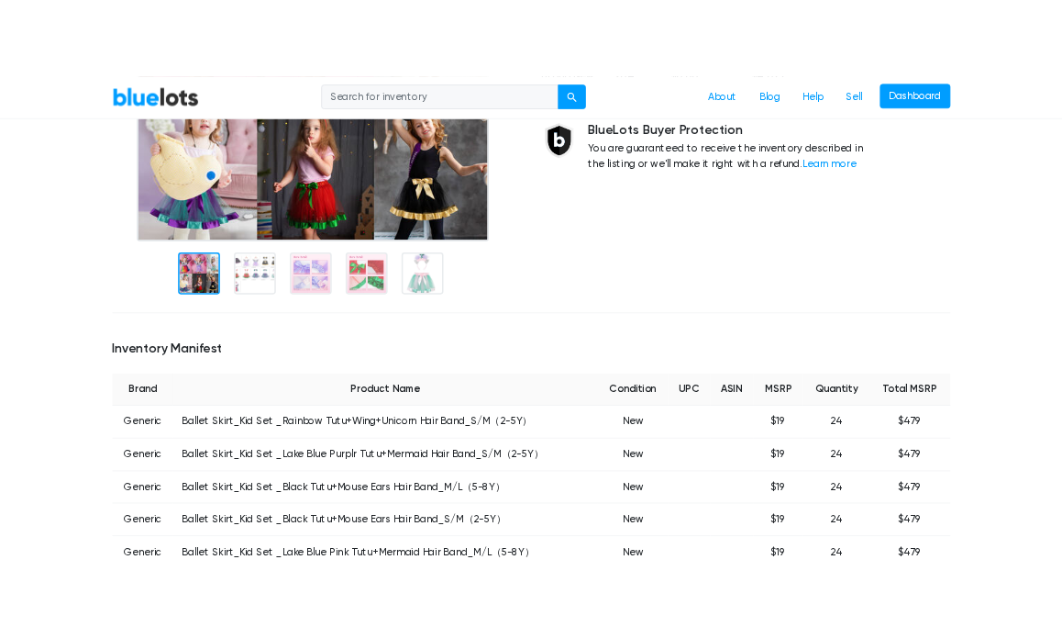
scroll to position [367, 0]
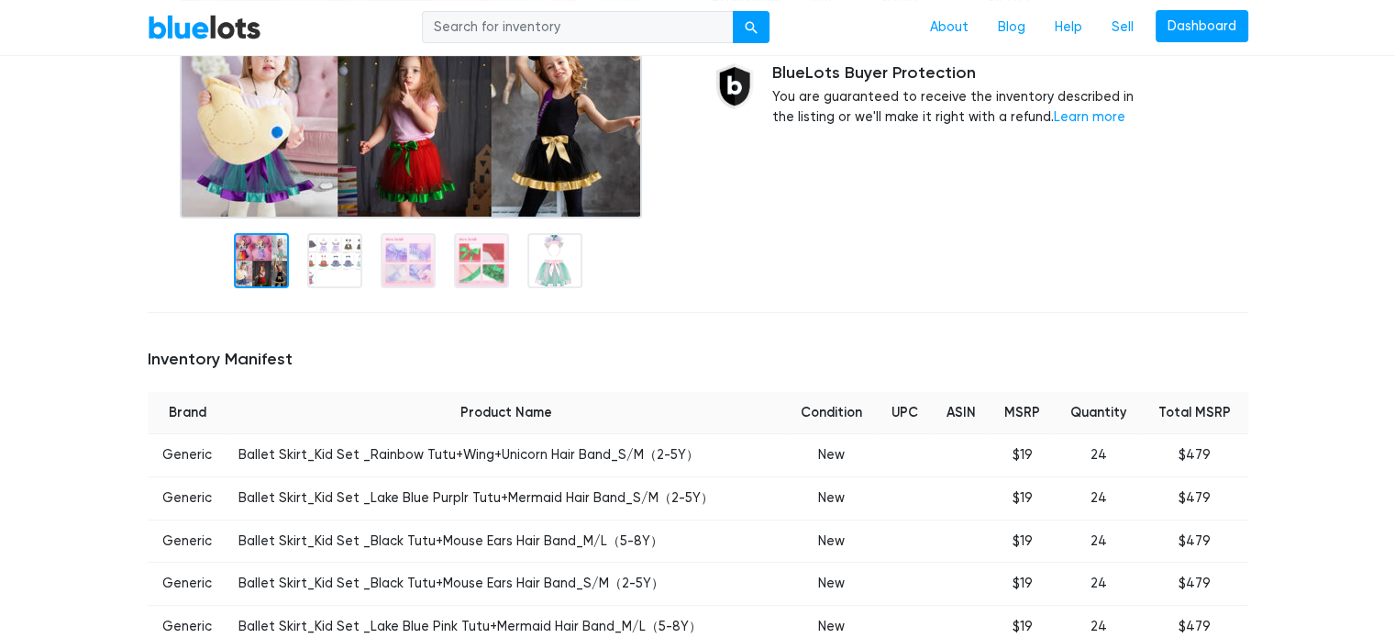
click at [422, 149] on img at bounding box center [411, 11] width 462 height 415
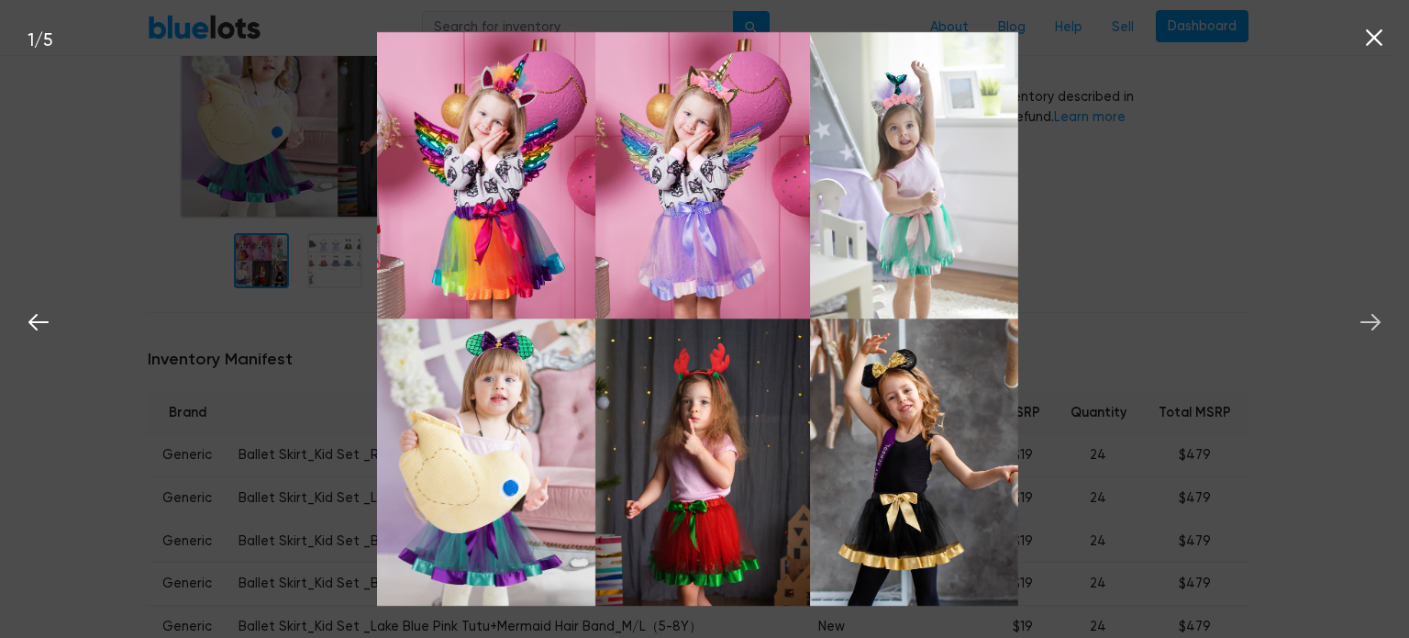
click at [1380, 318] on icon at bounding box center [1371, 322] width 28 height 28
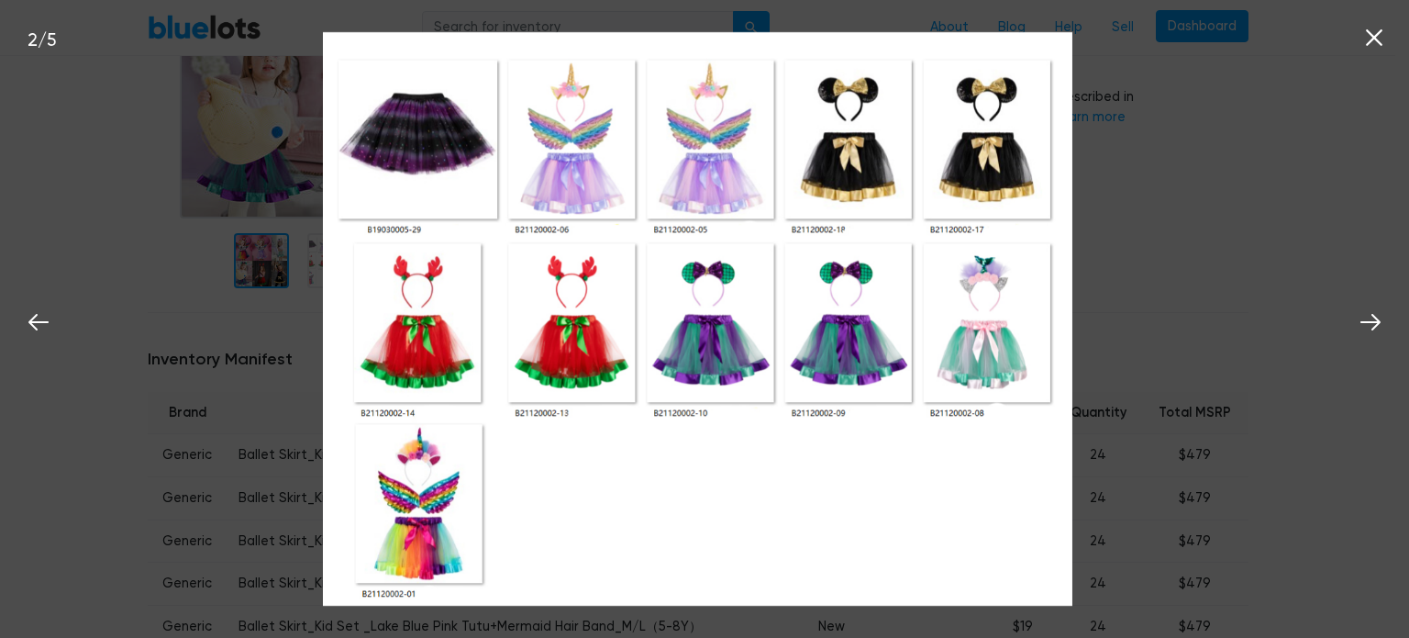
click at [423, 165] on img at bounding box center [698, 318] width 750 height 573
